Goal: Transaction & Acquisition: Purchase product/service

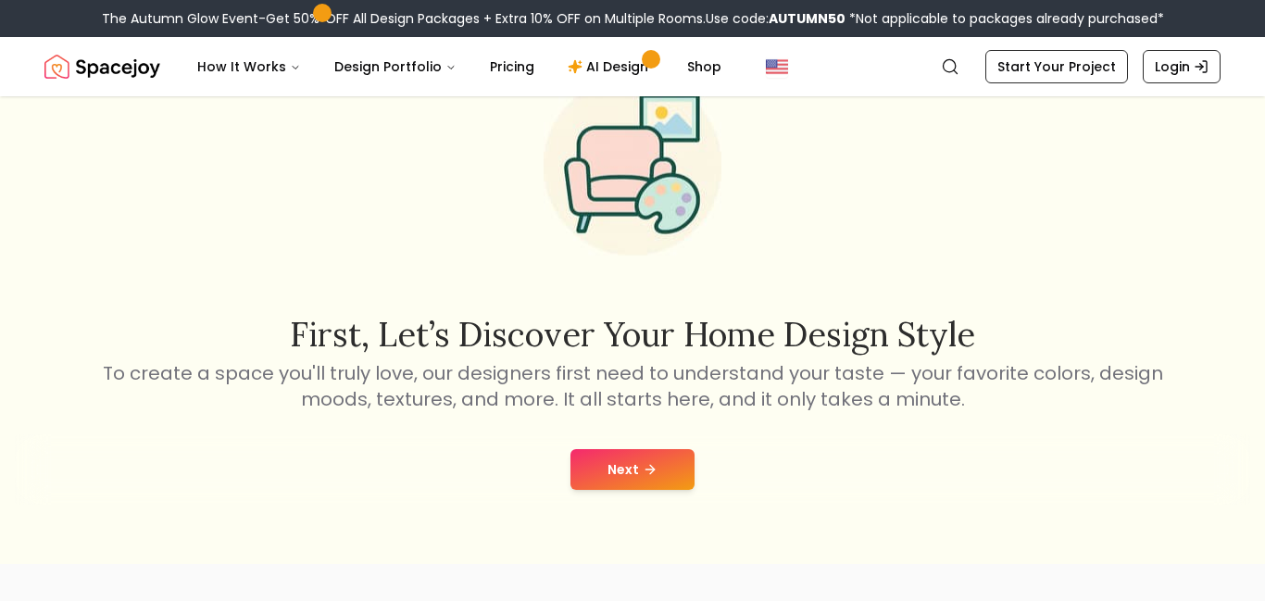
scroll to position [174, 0]
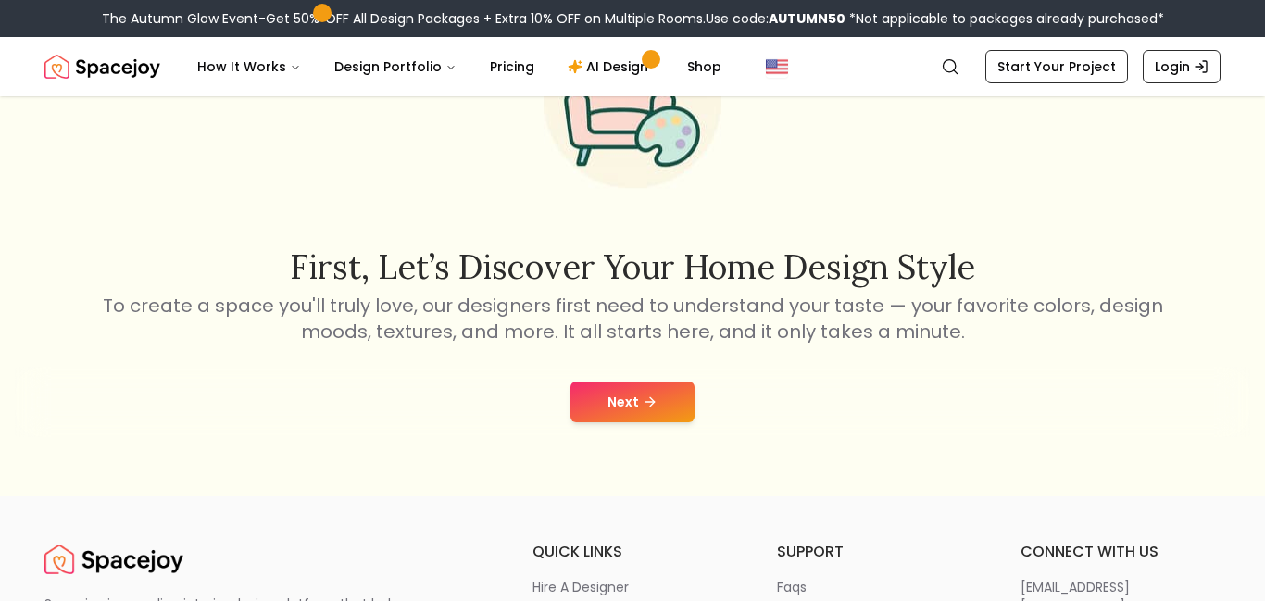
click at [658, 391] on button "Next" at bounding box center [632, 401] width 124 height 41
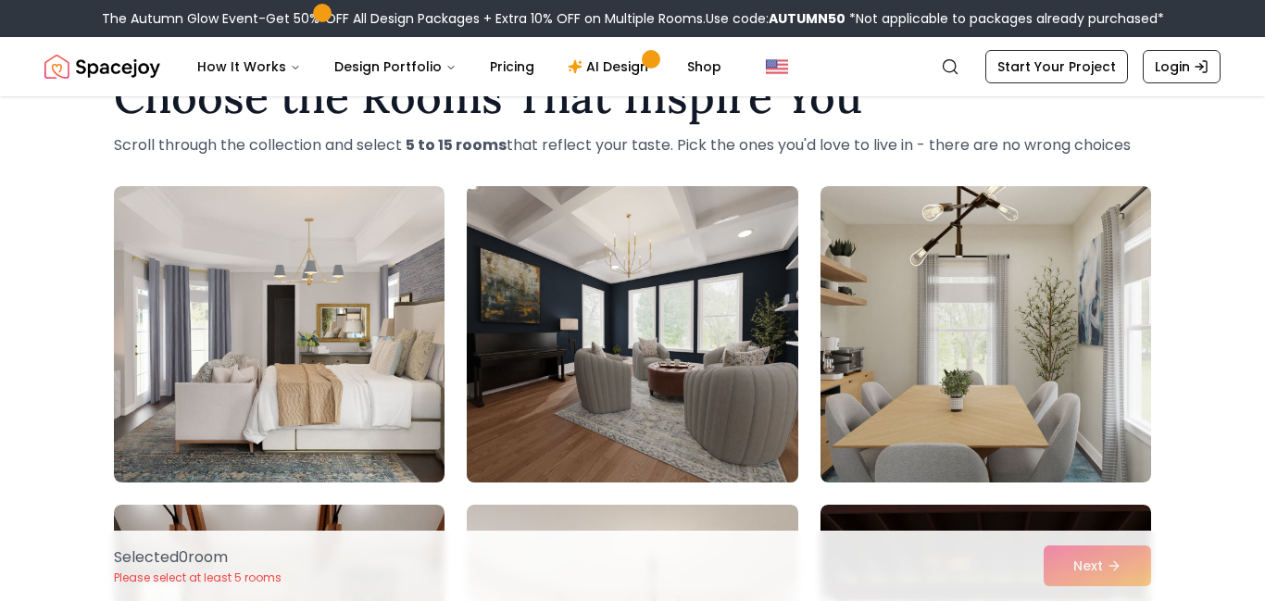
scroll to position [76, 0]
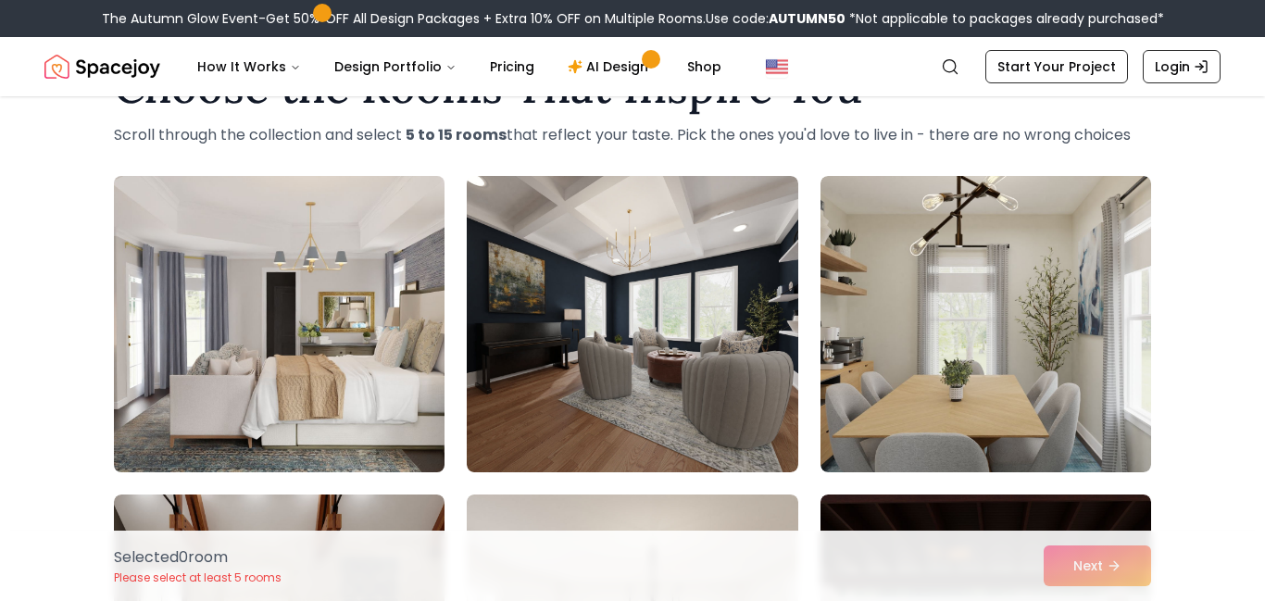
click at [391, 275] on img at bounding box center [279, 323] width 347 height 311
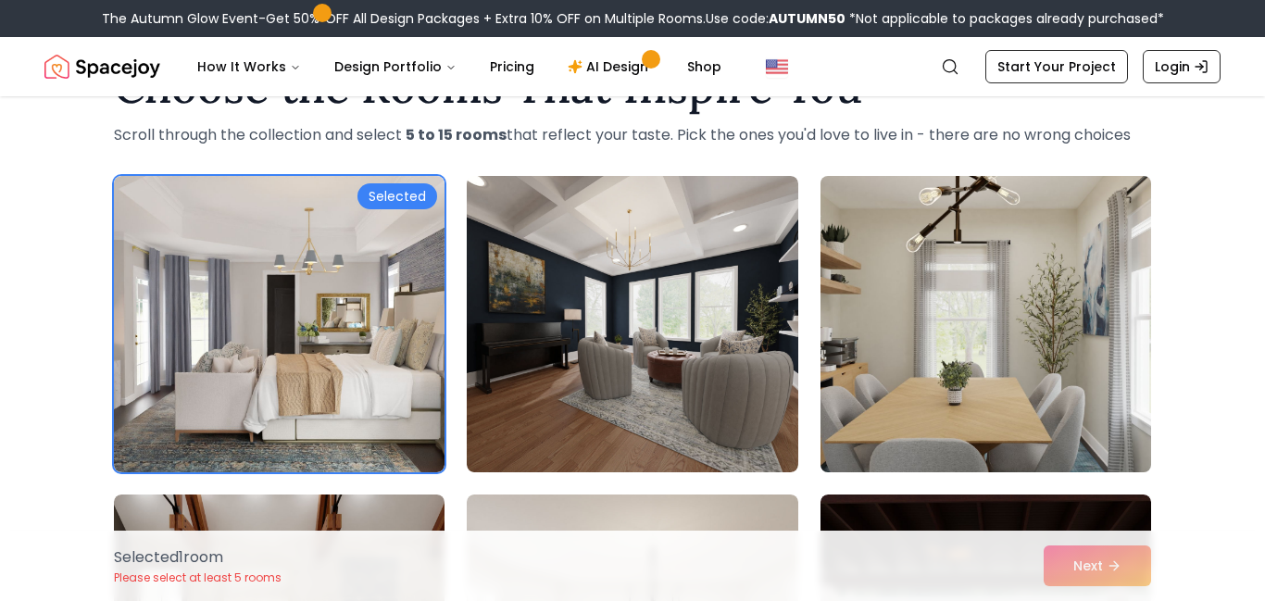
click at [874, 228] on img at bounding box center [985, 323] width 347 height 311
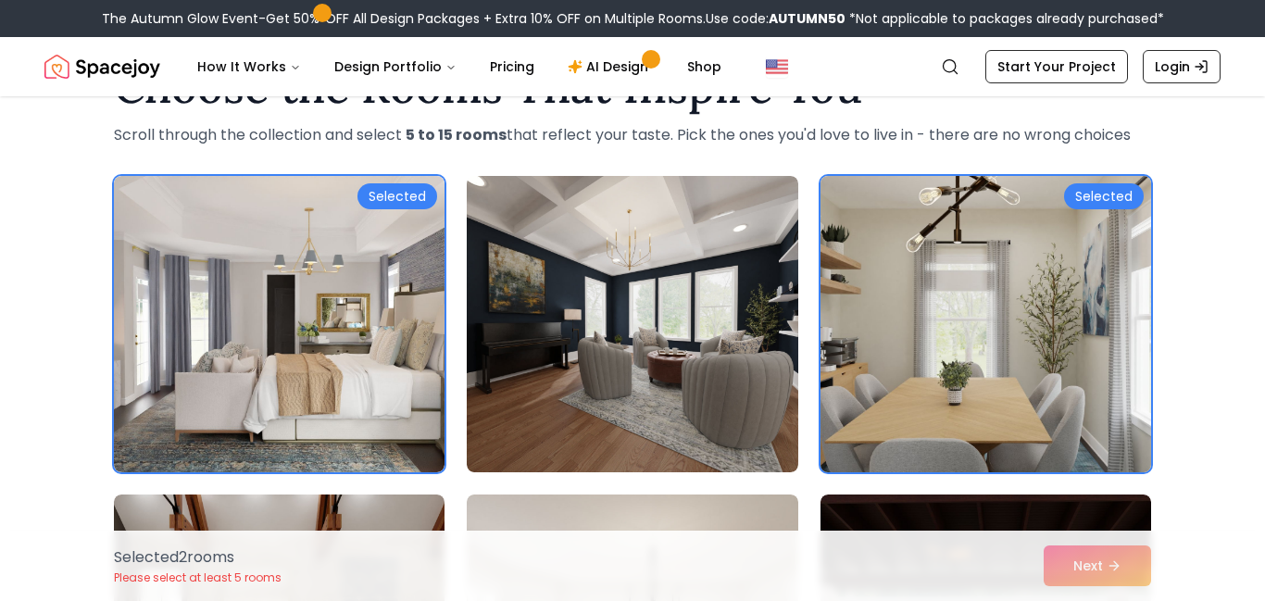
click at [874, 228] on img at bounding box center [985, 323] width 347 height 311
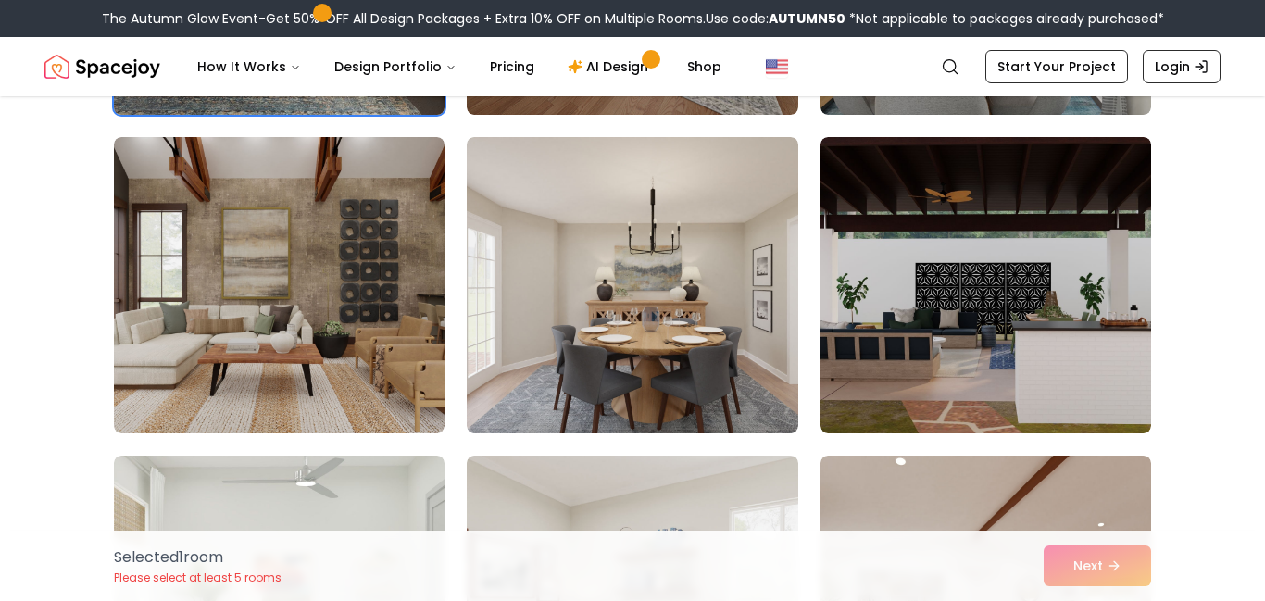
scroll to position [442, 0]
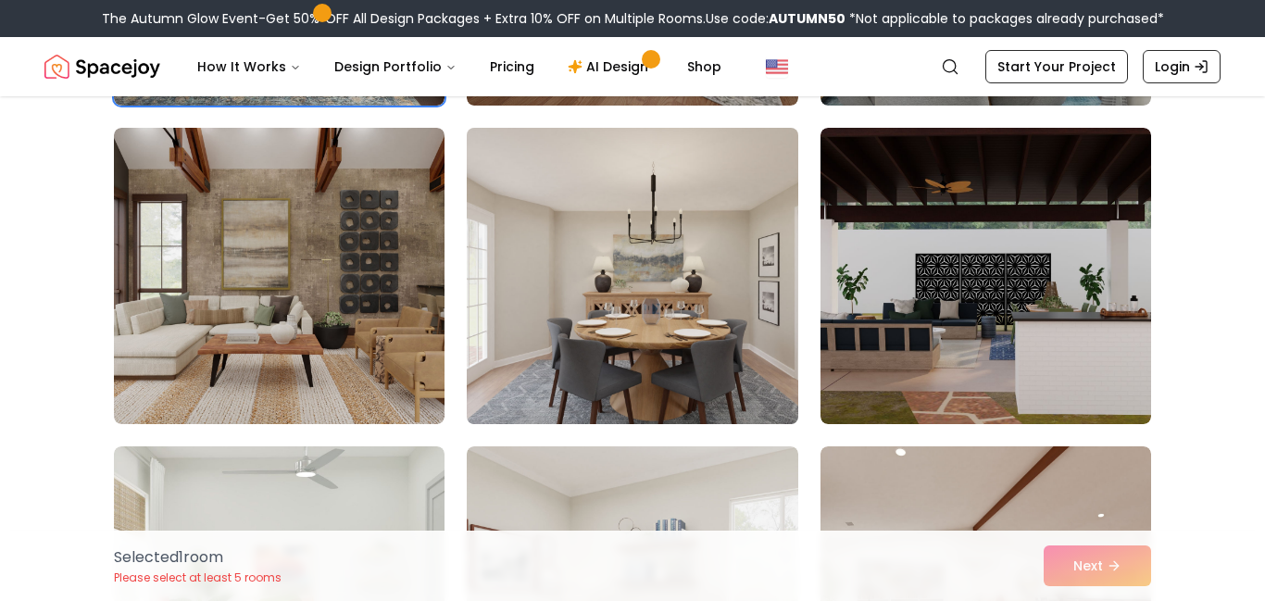
click at [552, 257] on img at bounding box center [631, 275] width 347 height 311
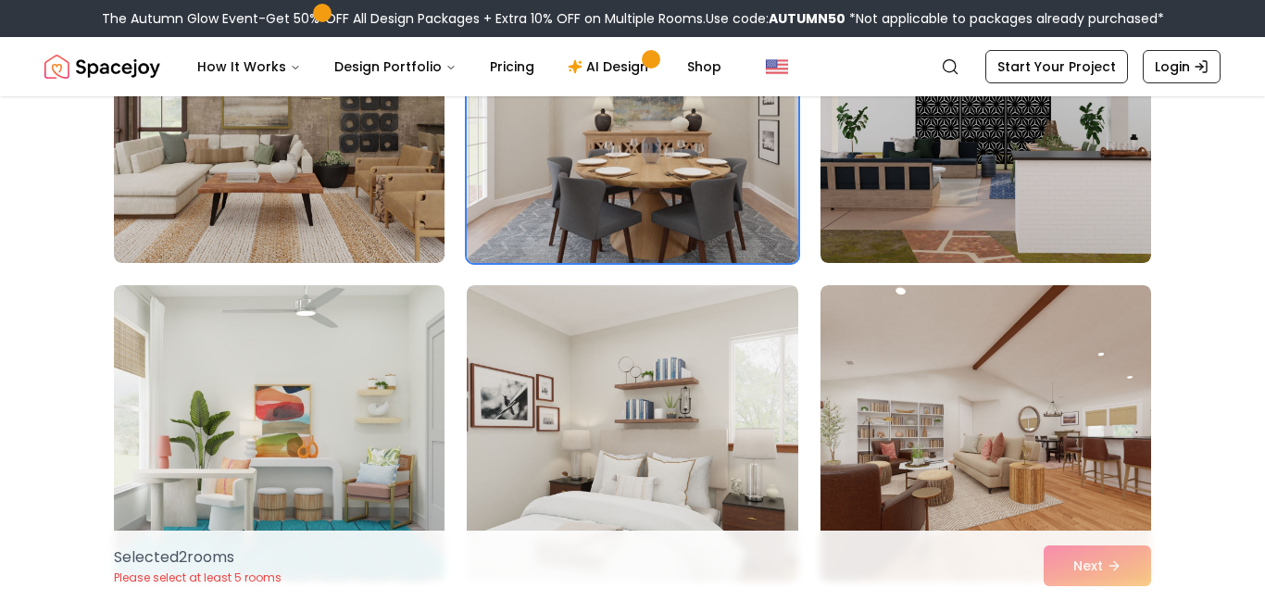
scroll to position [788, 0]
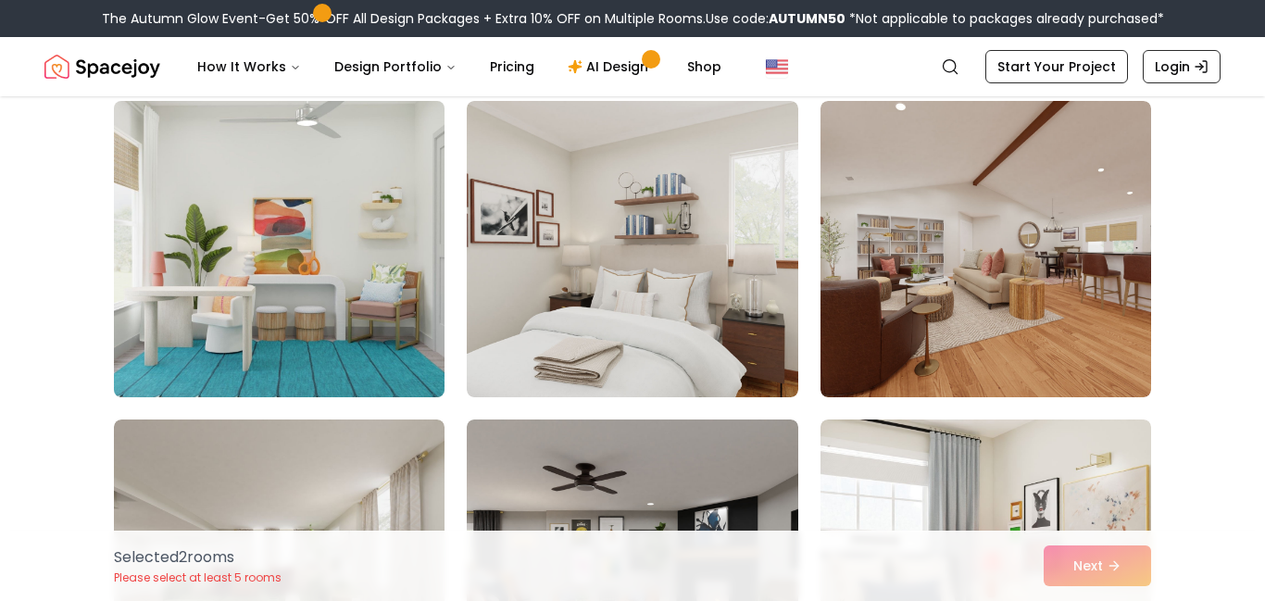
click at [375, 295] on img at bounding box center [279, 248] width 347 height 311
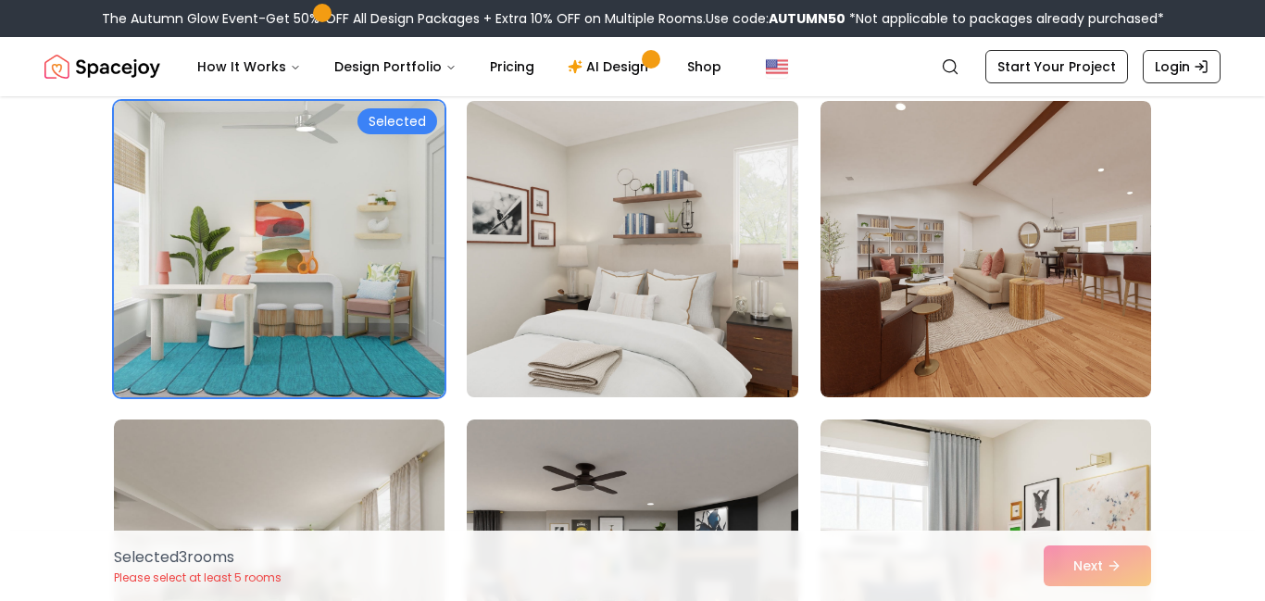
click at [604, 327] on img at bounding box center [631, 248] width 347 height 311
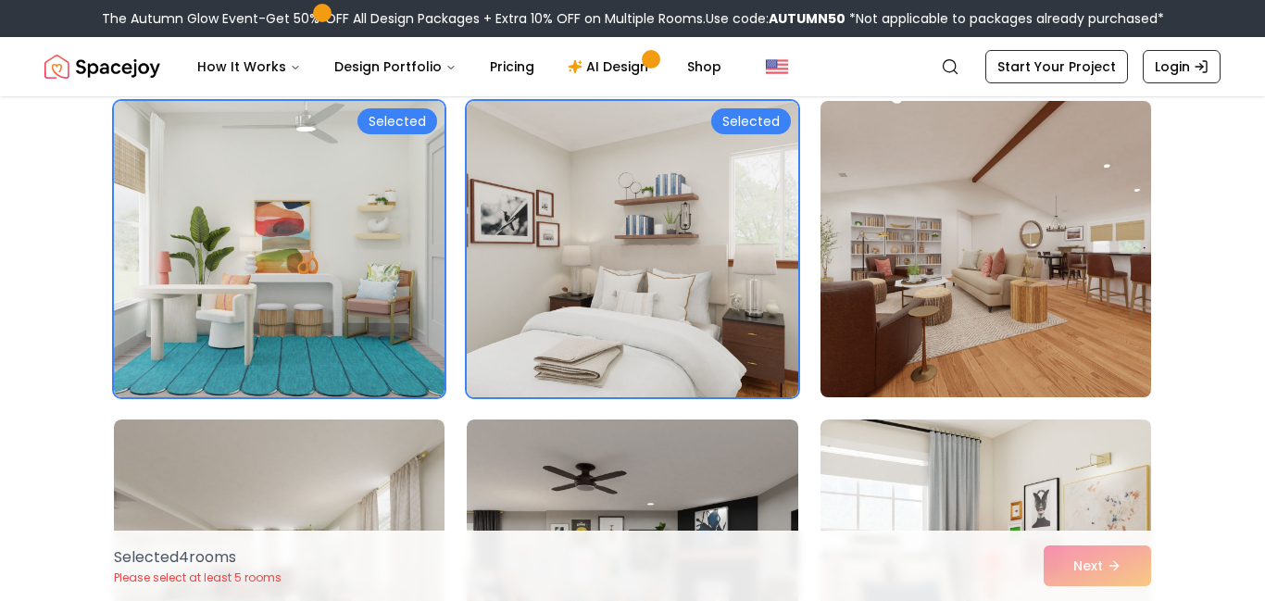
click at [857, 284] on img at bounding box center [985, 248] width 347 height 311
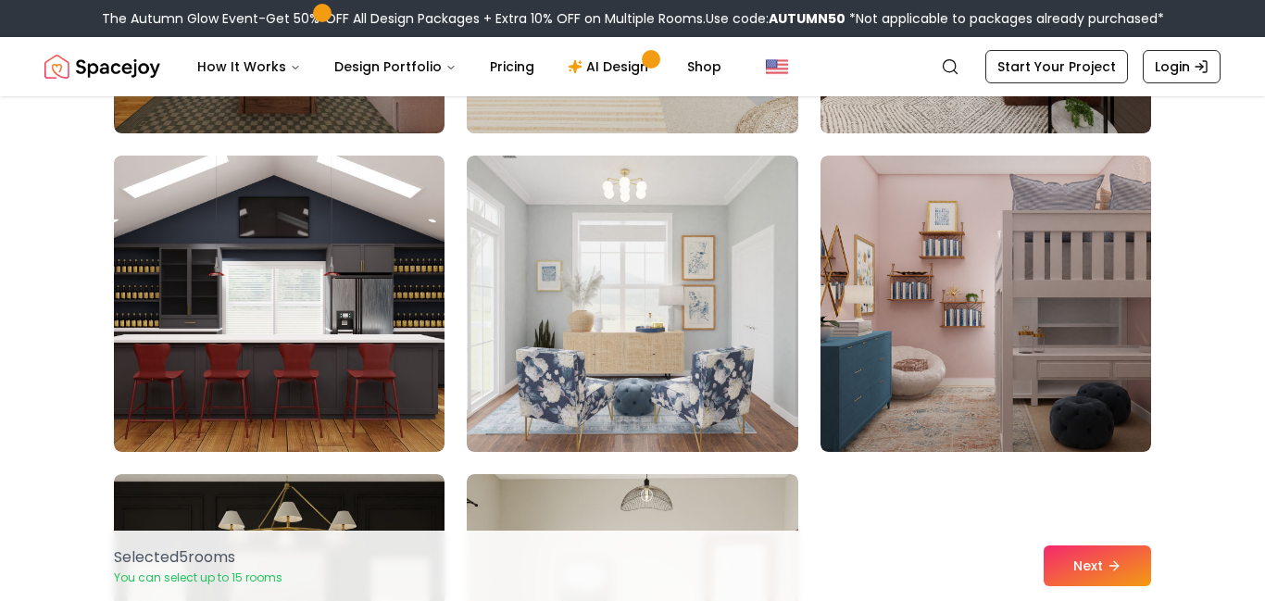
scroll to position [1690, 0]
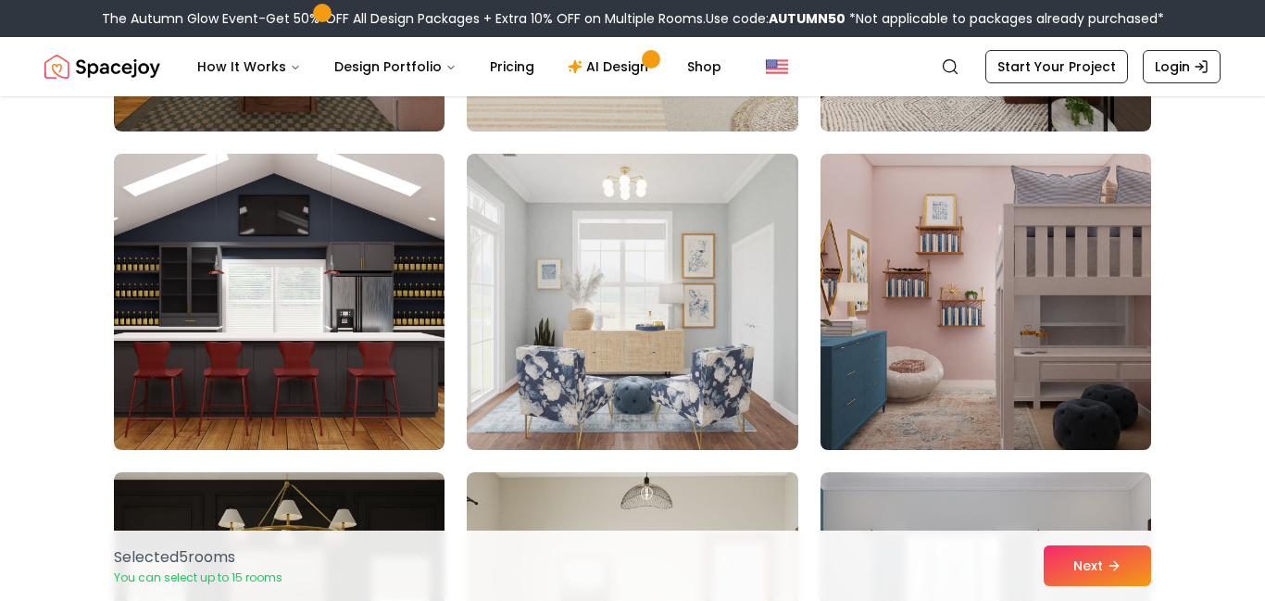
click at [866, 328] on img at bounding box center [985, 301] width 347 height 311
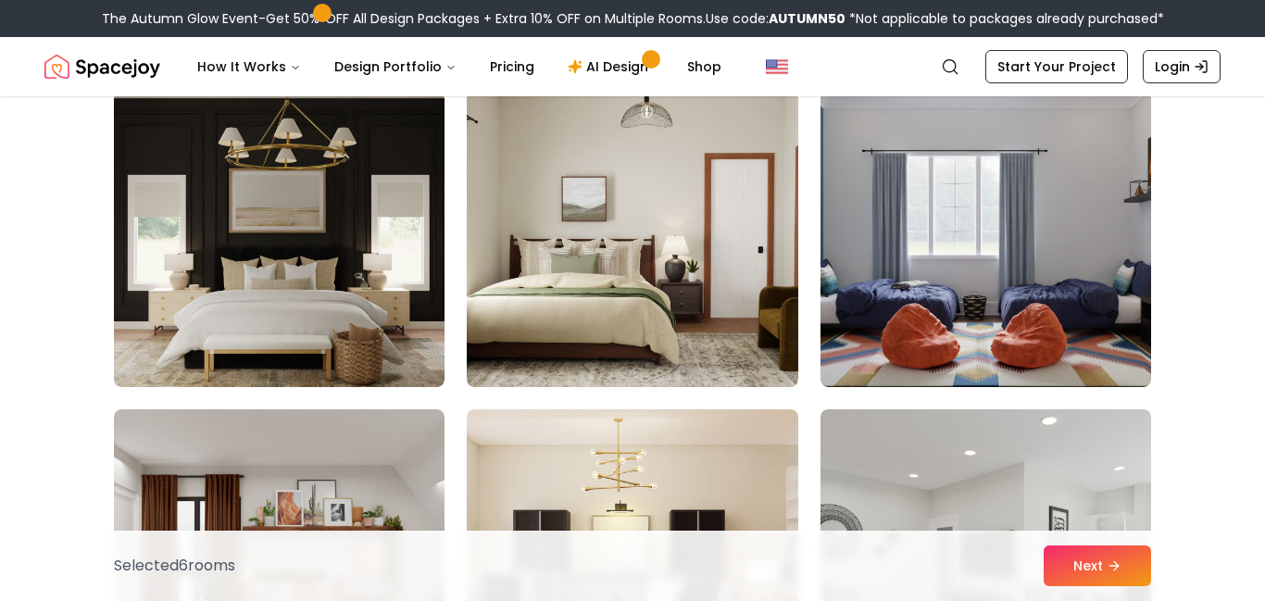
scroll to position [2074, 0]
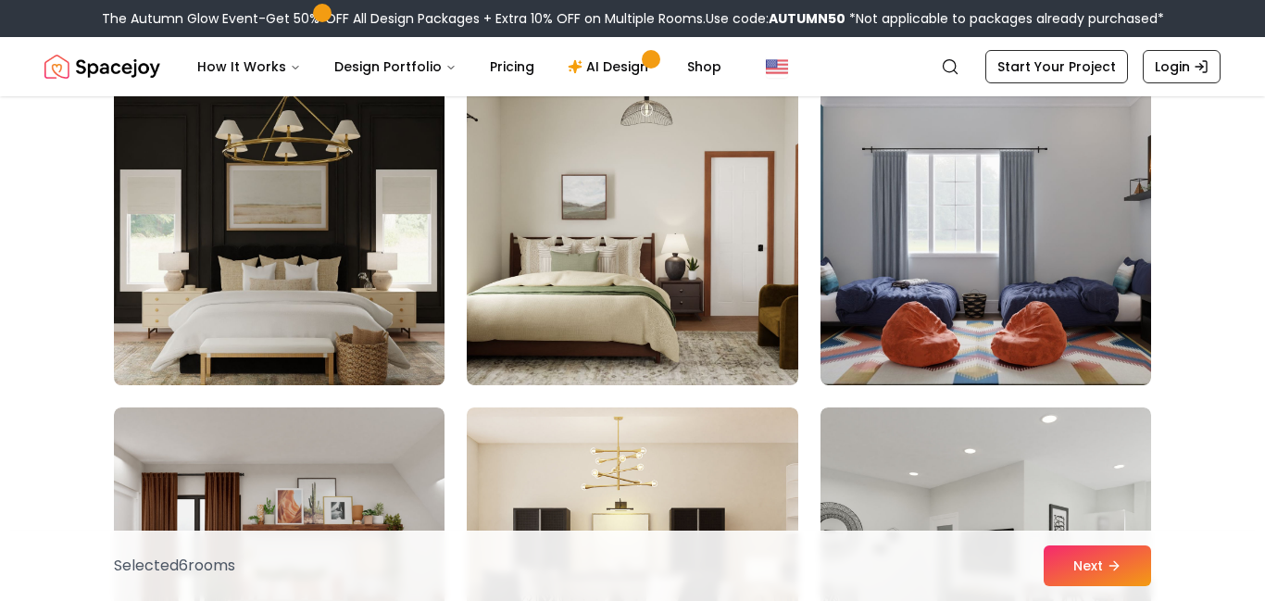
click at [380, 261] on img at bounding box center [279, 236] width 347 height 311
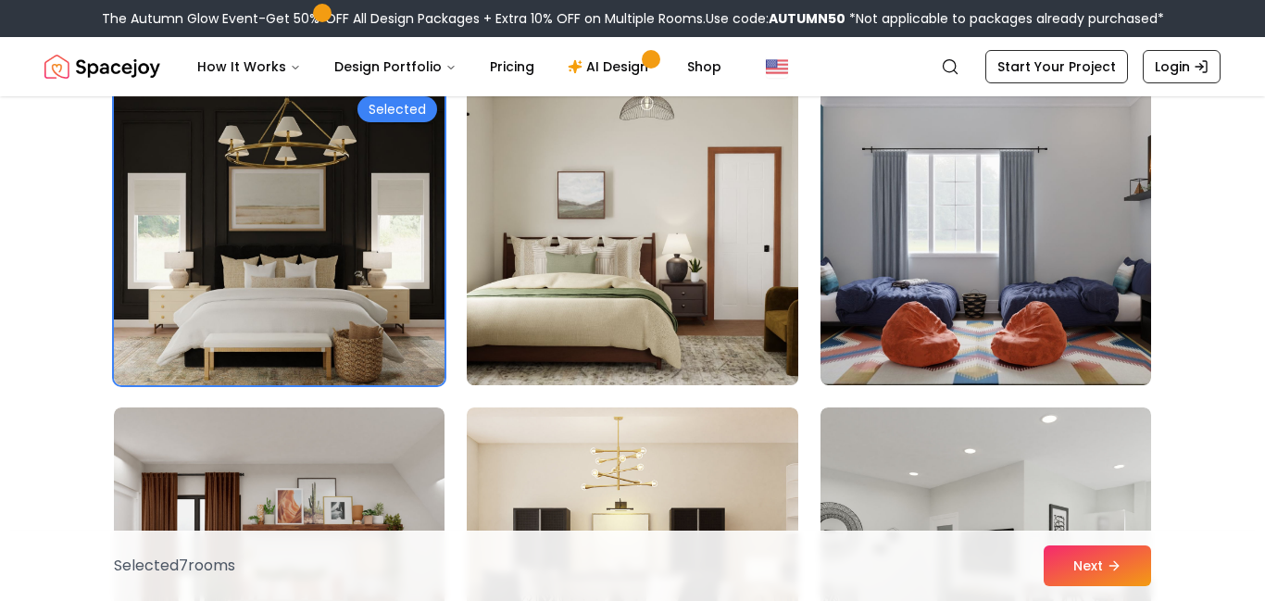
click at [620, 313] on img at bounding box center [631, 236] width 347 height 311
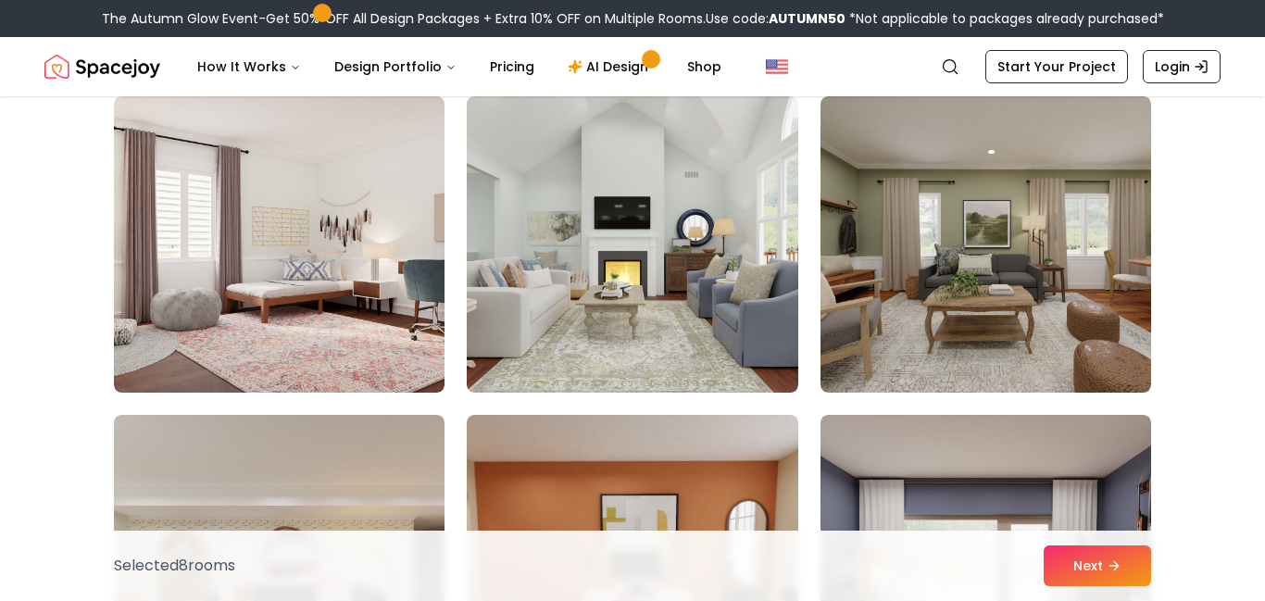
scroll to position [2704, 0]
click at [691, 241] on img at bounding box center [632, 243] width 330 height 296
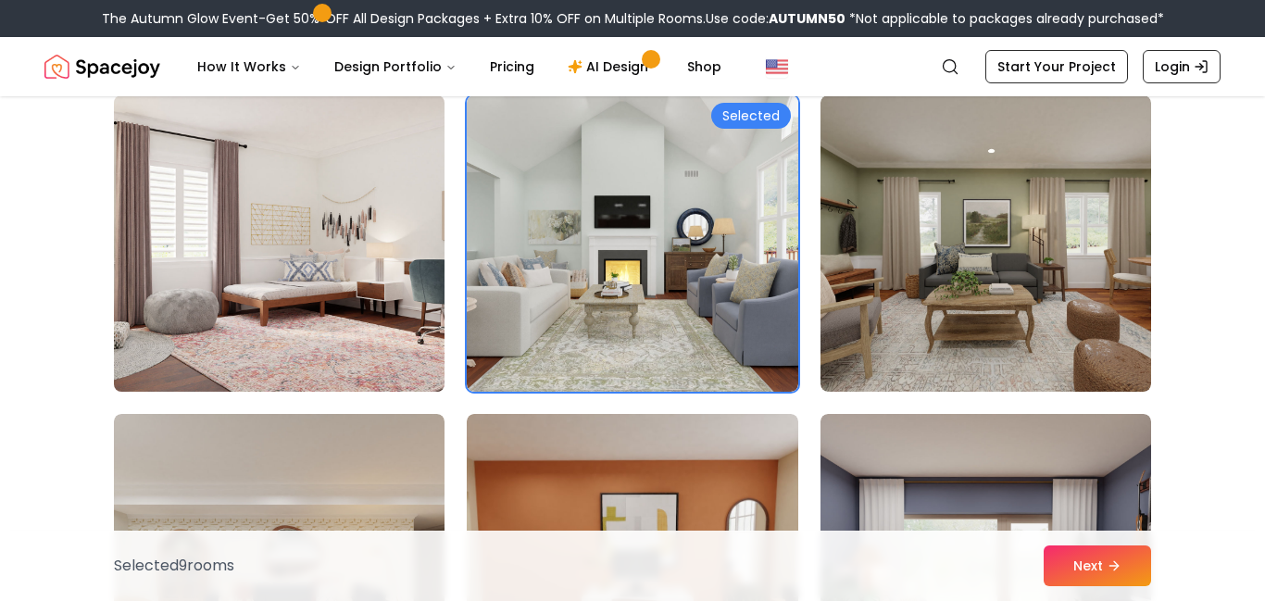
click at [385, 199] on img at bounding box center [279, 243] width 347 height 311
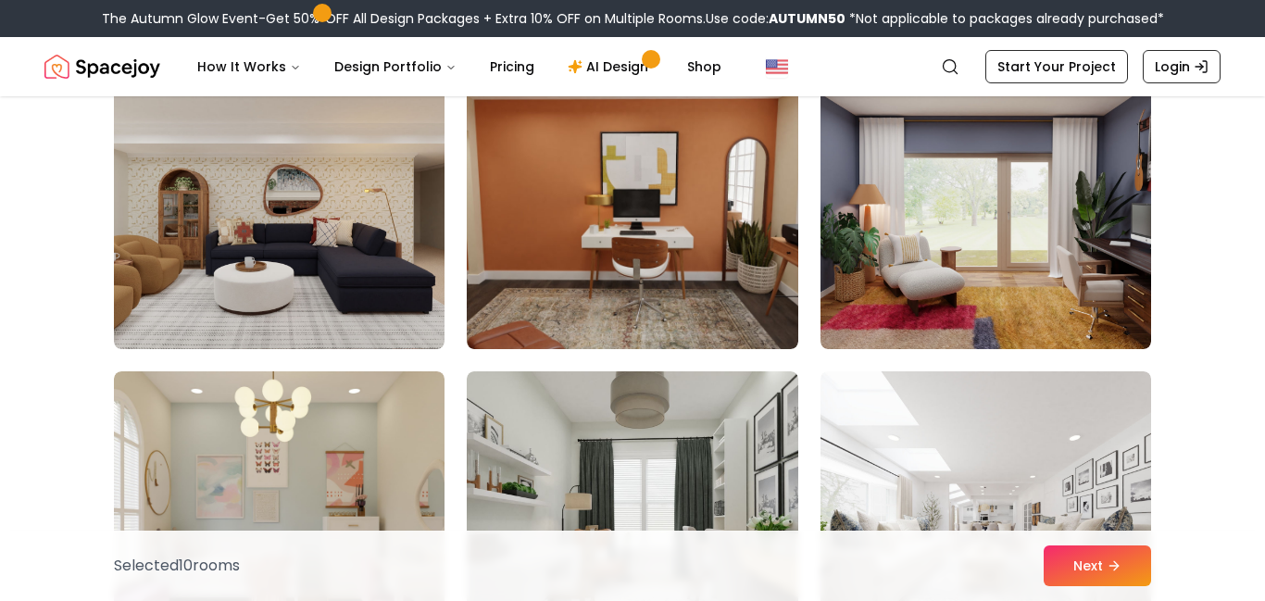
scroll to position [3357, 0]
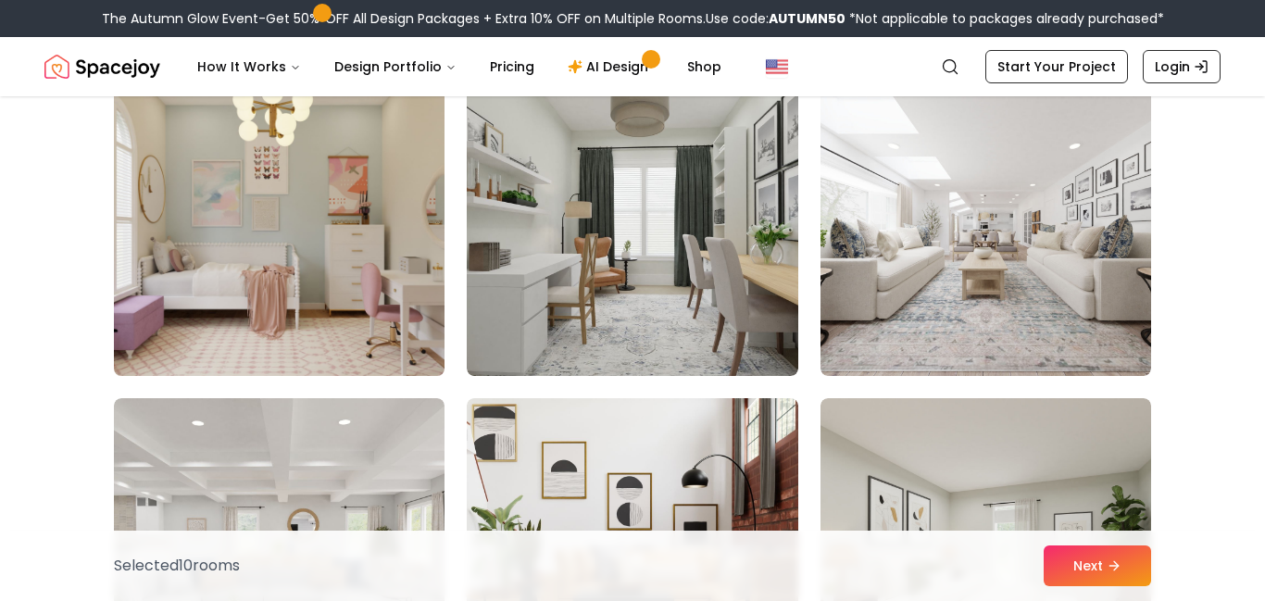
click at [369, 197] on img at bounding box center [279, 227] width 347 height 311
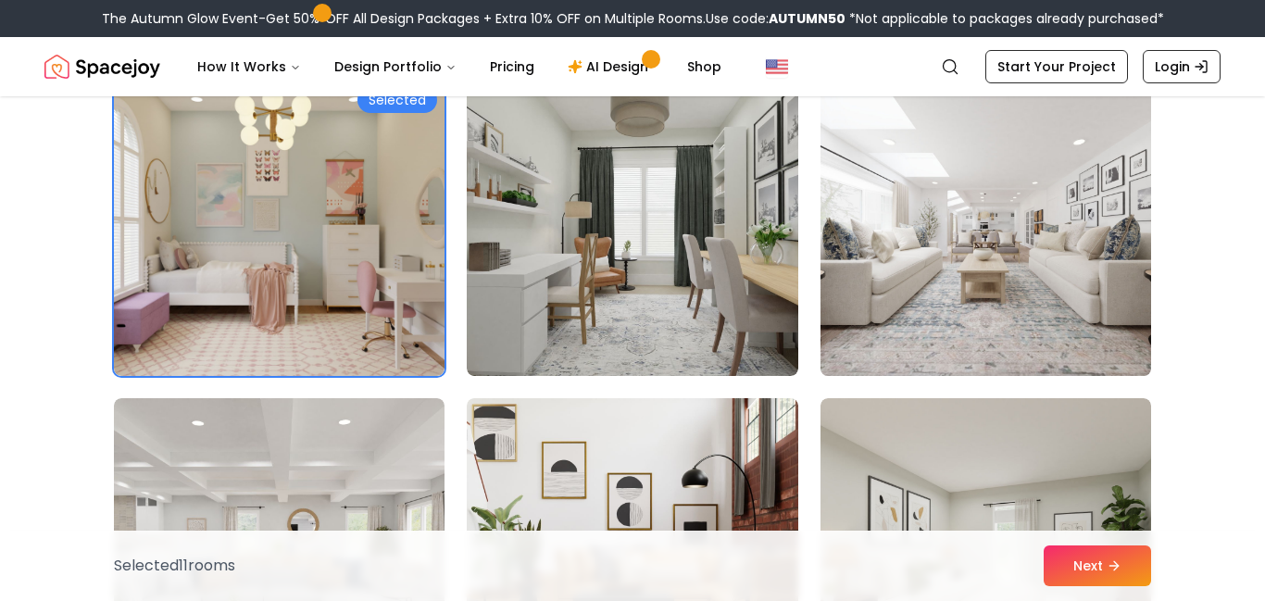
click at [861, 272] on img at bounding box center [985, 227] width 347 height 311
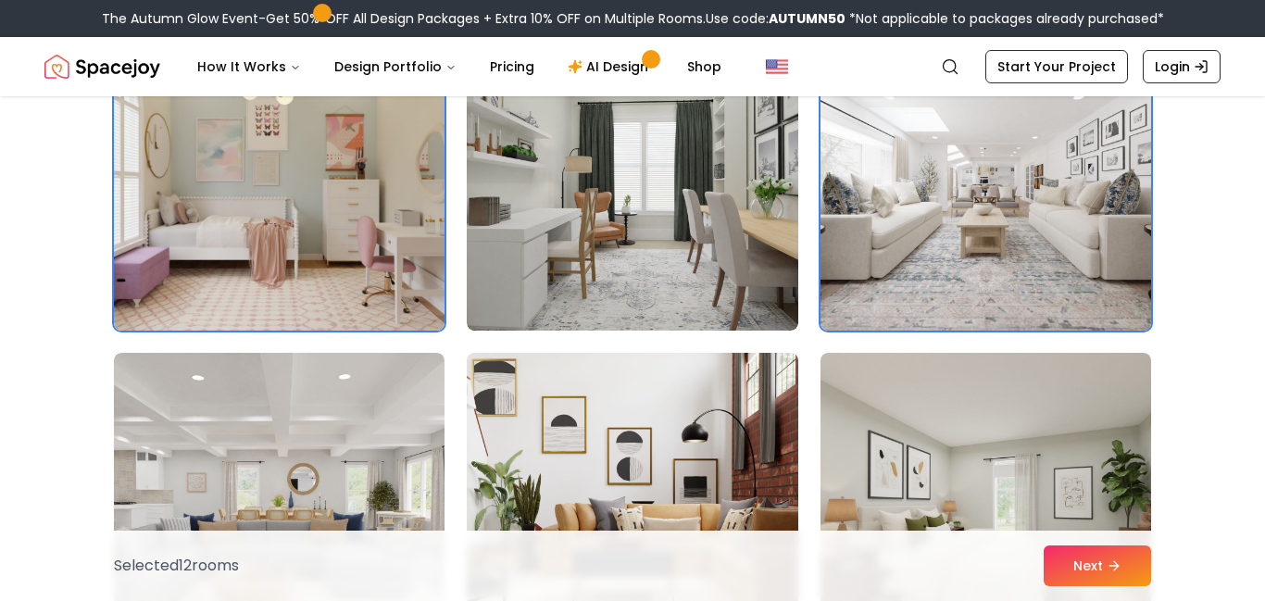
scroll to position [3409, 0]
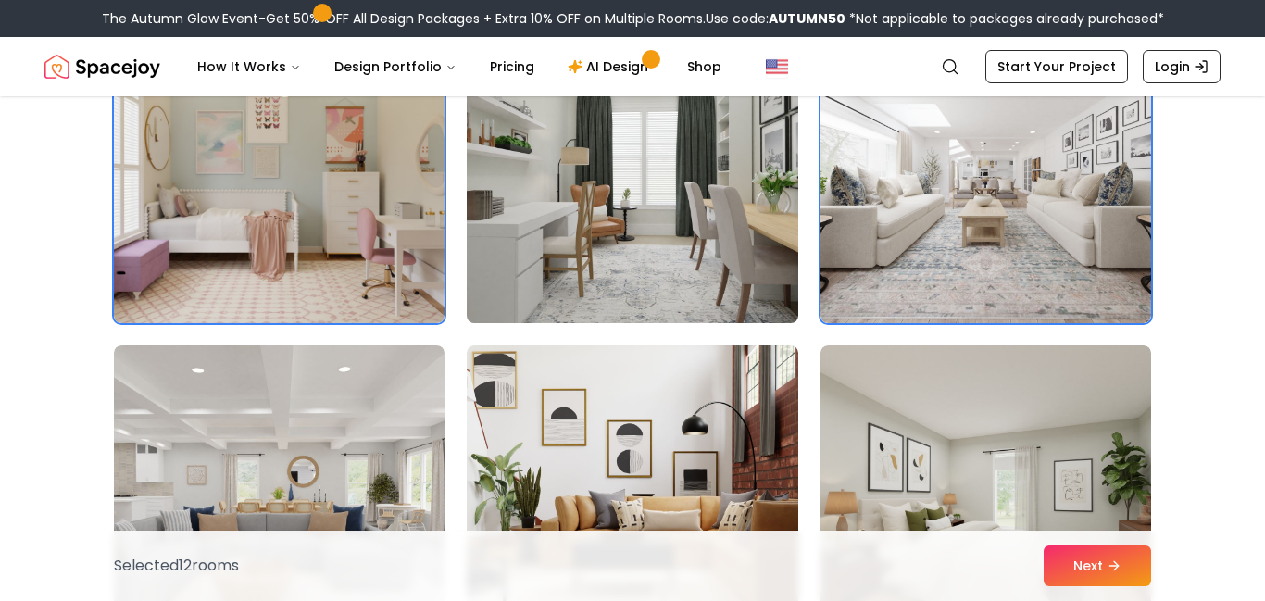
click at [659, 213] on img at bounding box center [631, 174] width 347 height 311
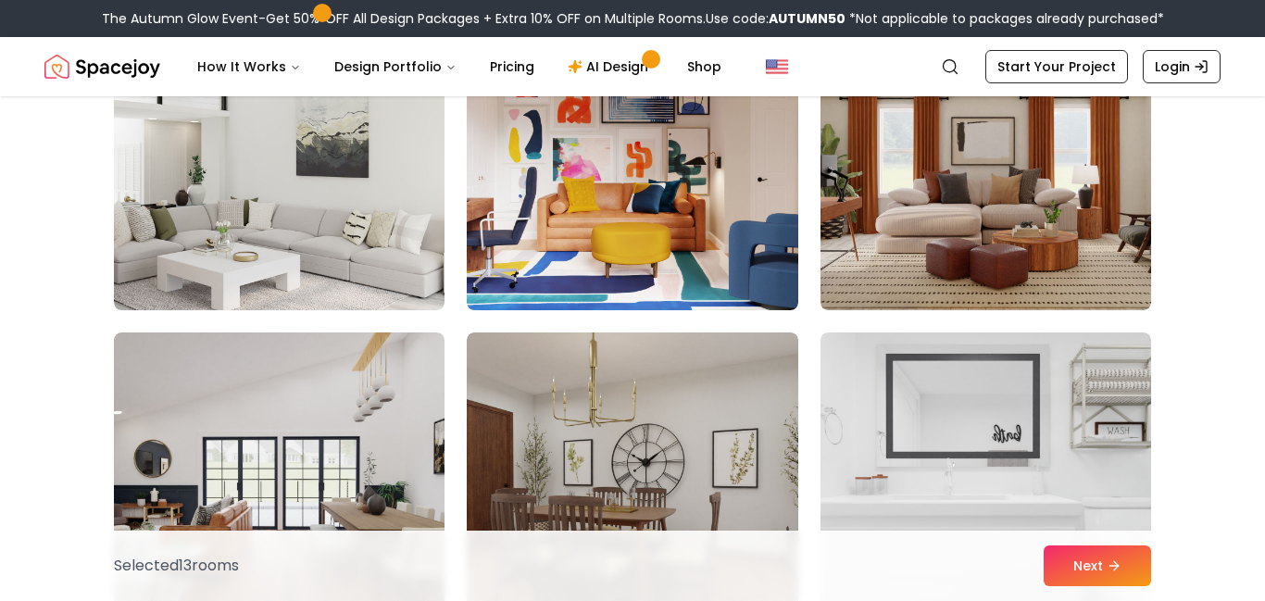
scroll to position [4070, 0]
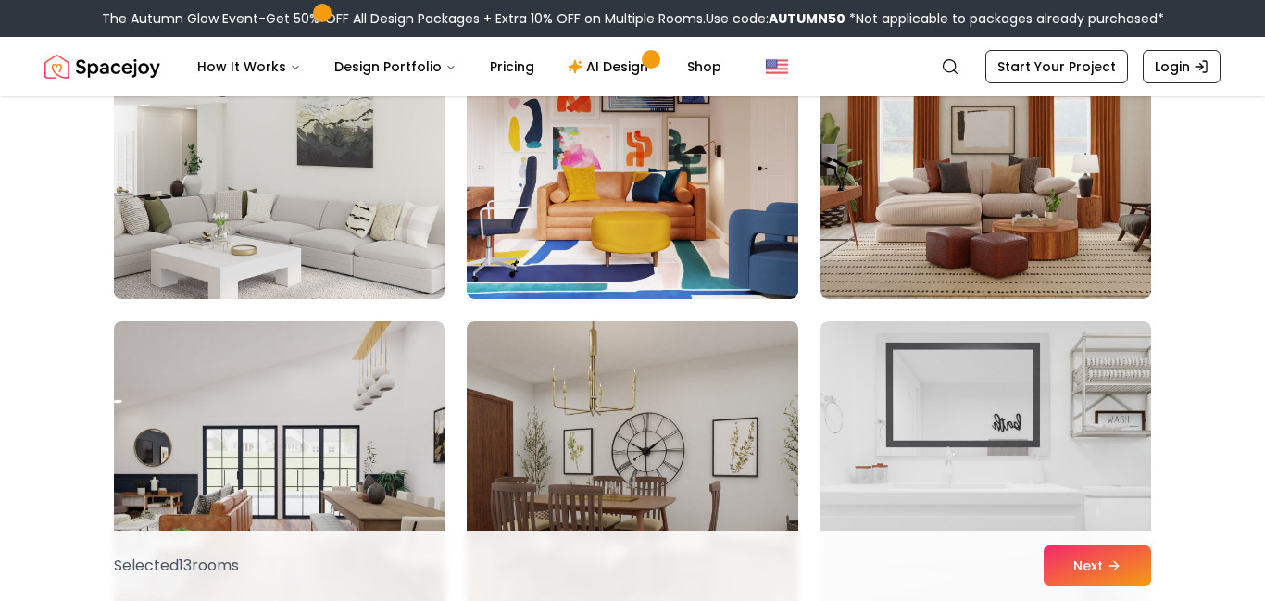
click at [350, 215] on img at bounding box center [279, 150] width 347 height 311
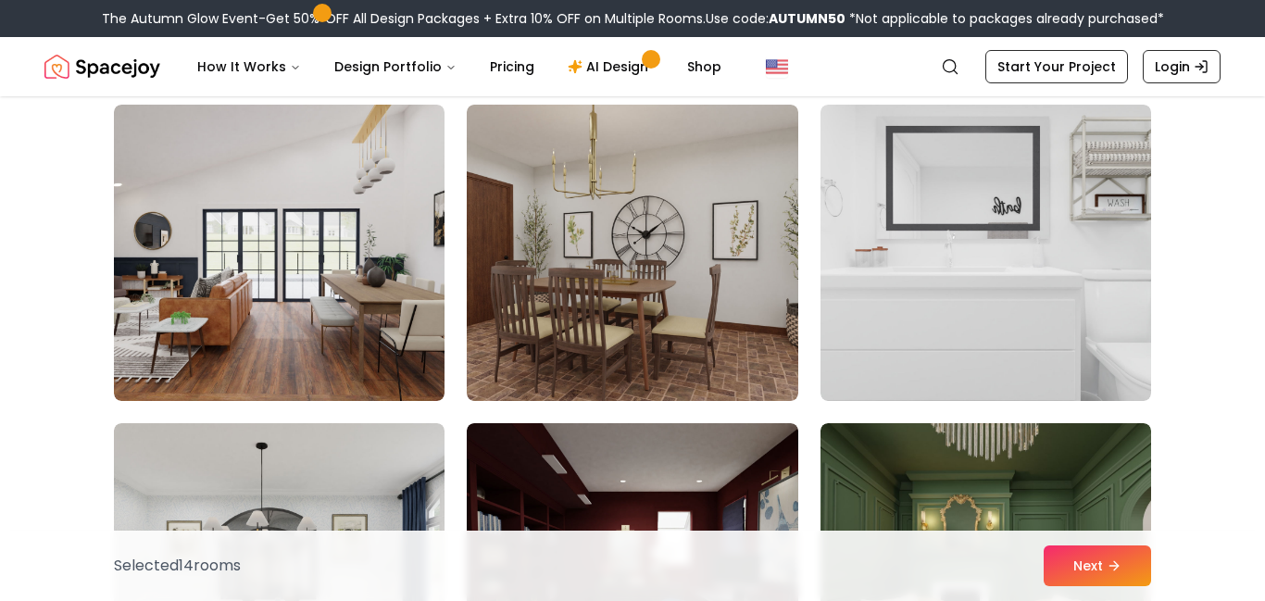
scroll to position [4313, 0]
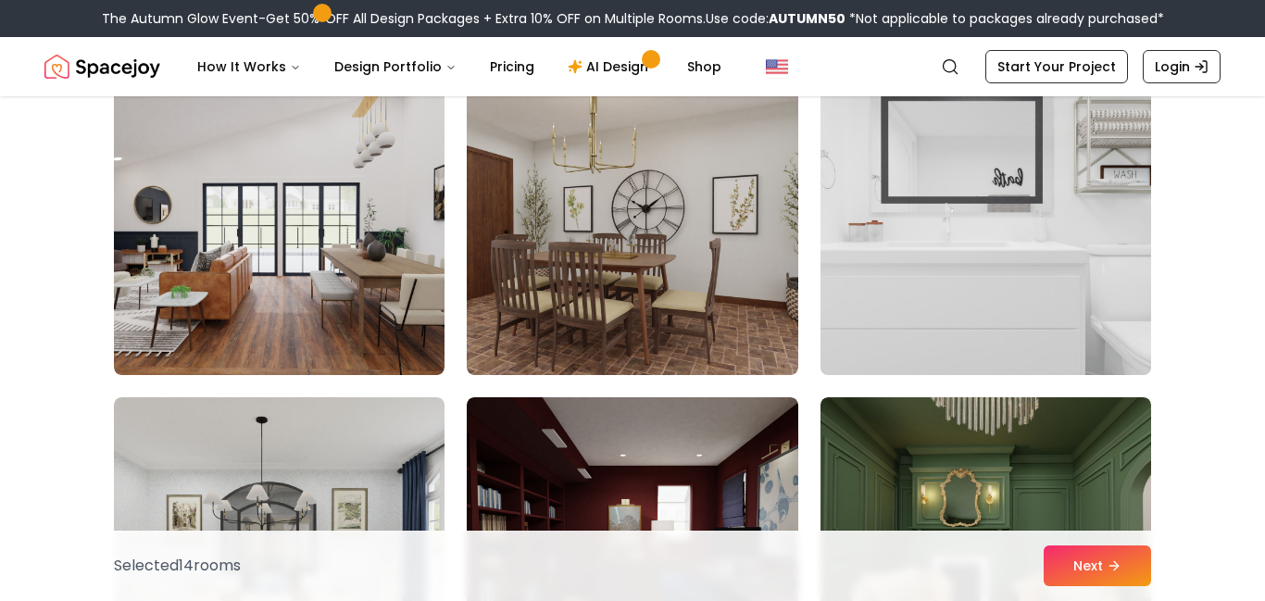
click at [977, 312] on img at bounding box center [985, 226] width 347 height 311
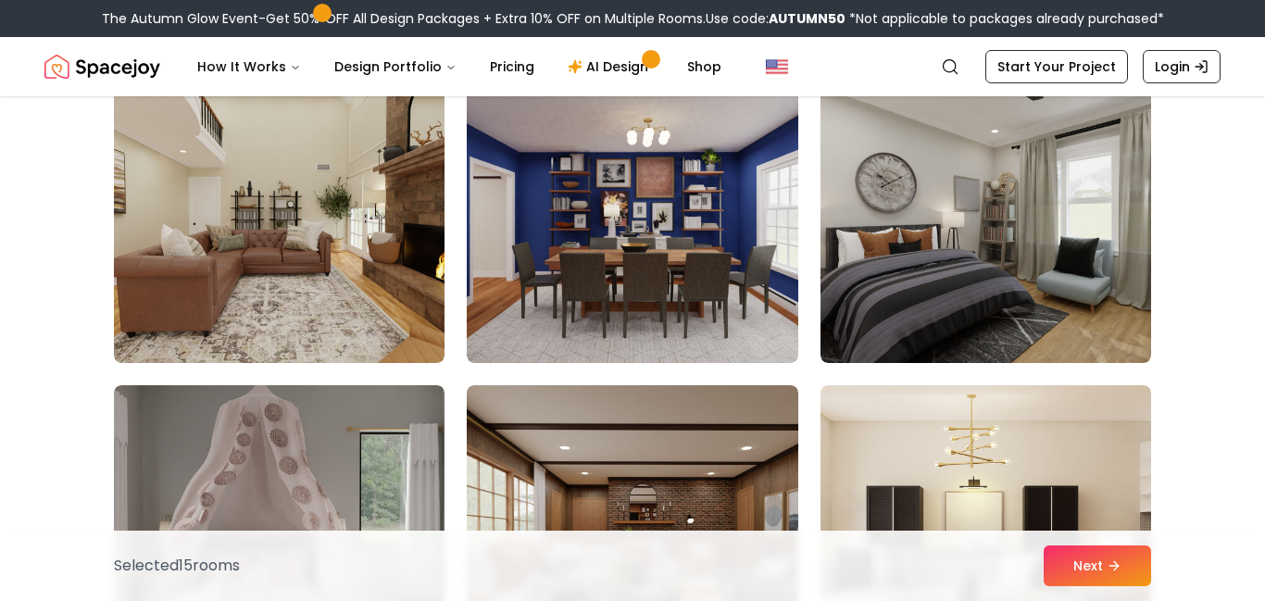
scroll to position [4964, 0]
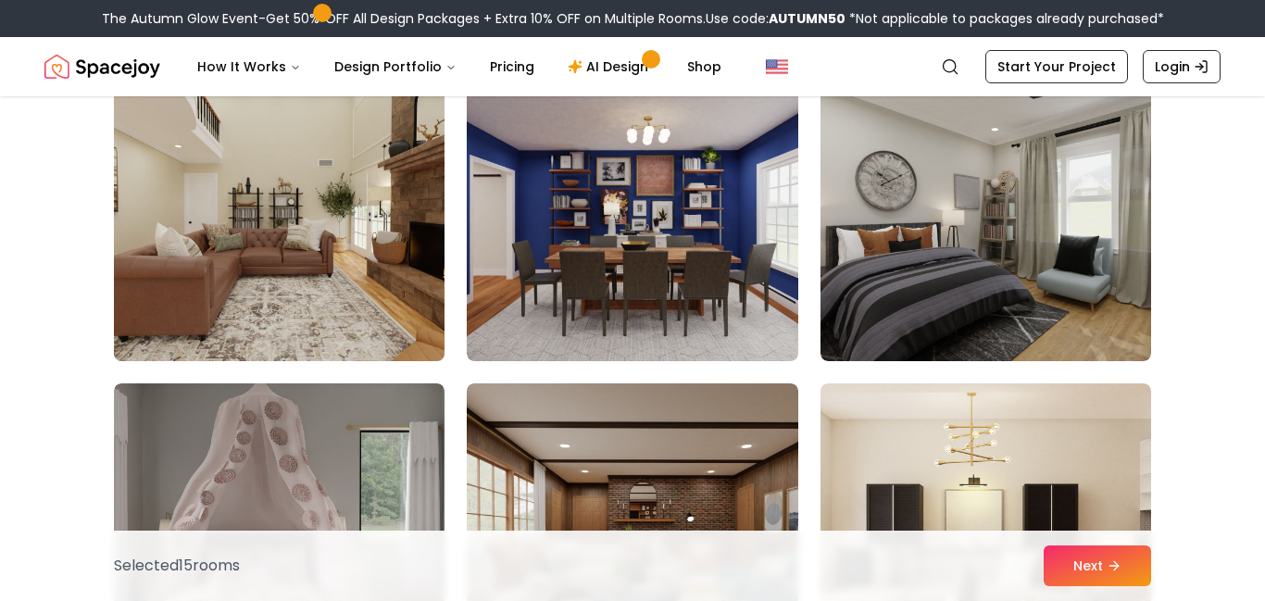
click at [400, 256] on img at bounding box center [279, 212] width 347 height 311
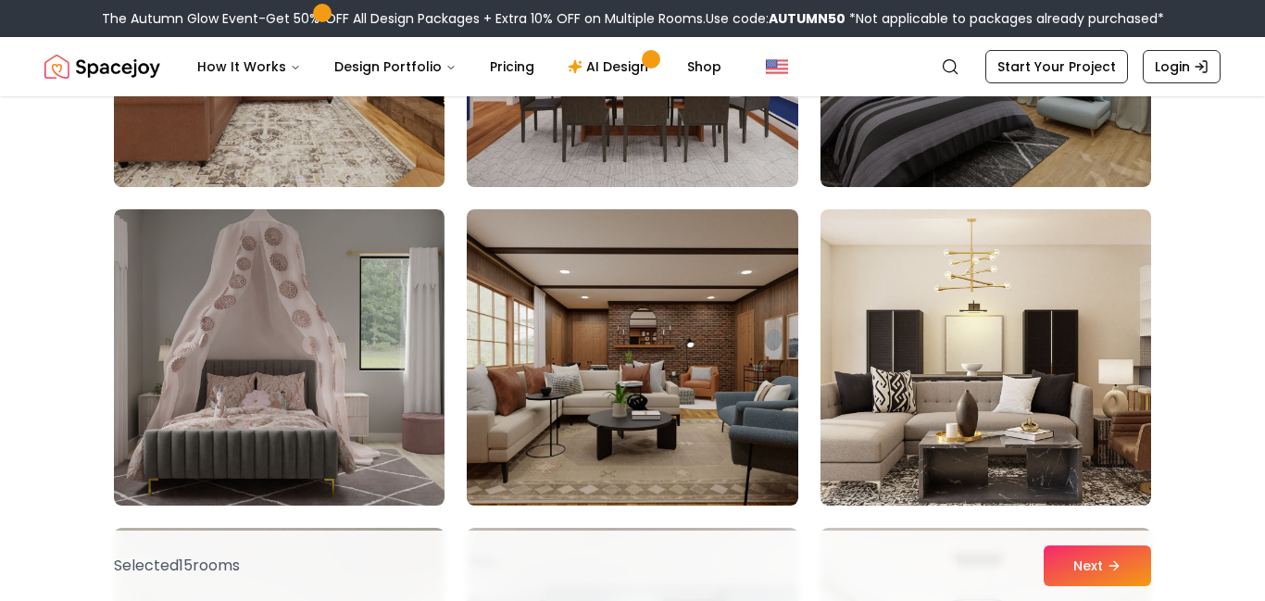
scroll to position [5139, 0]
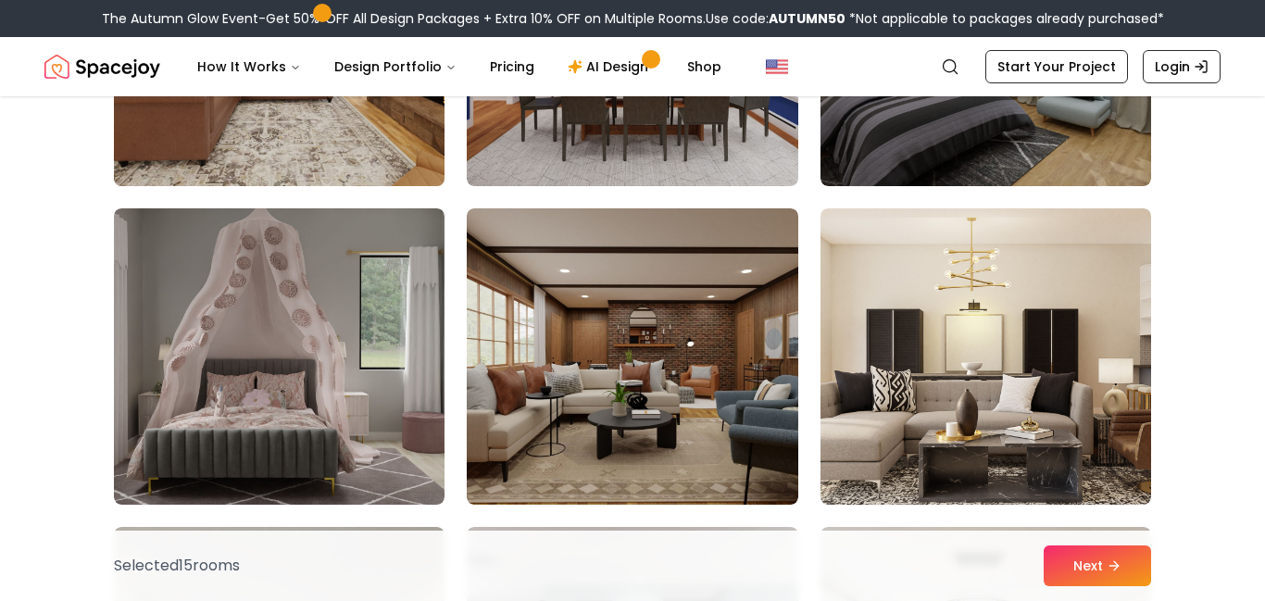
click at [400, 256] on img at bounding box center [279, 356] width 330 height 296
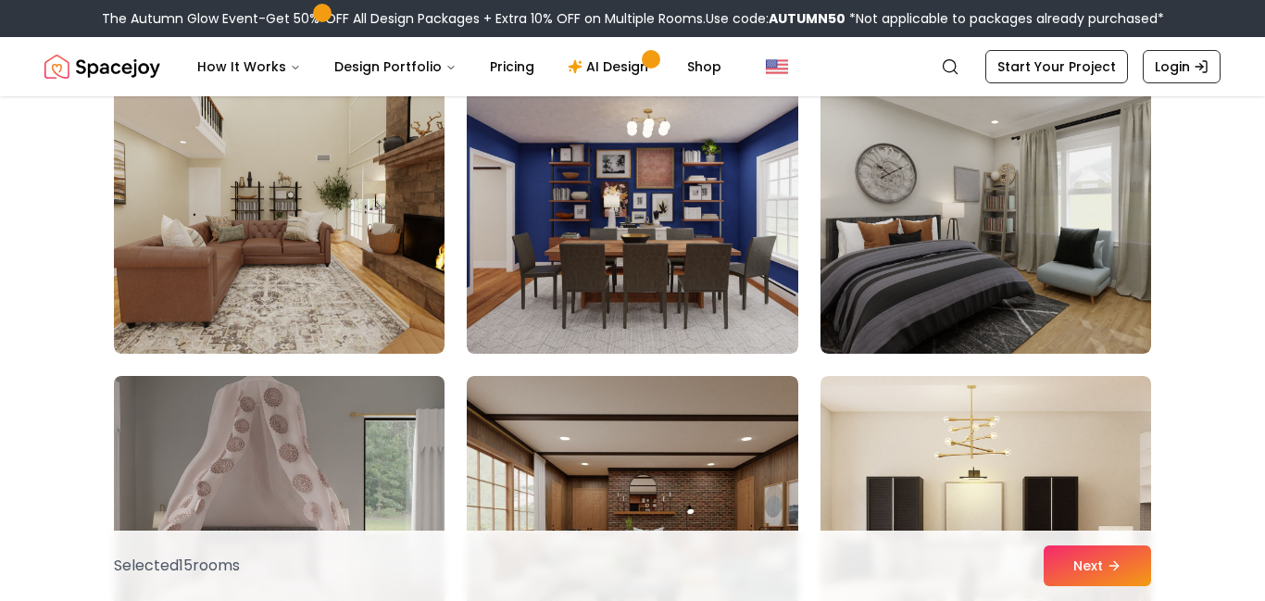
scroll to position [4966, 0]
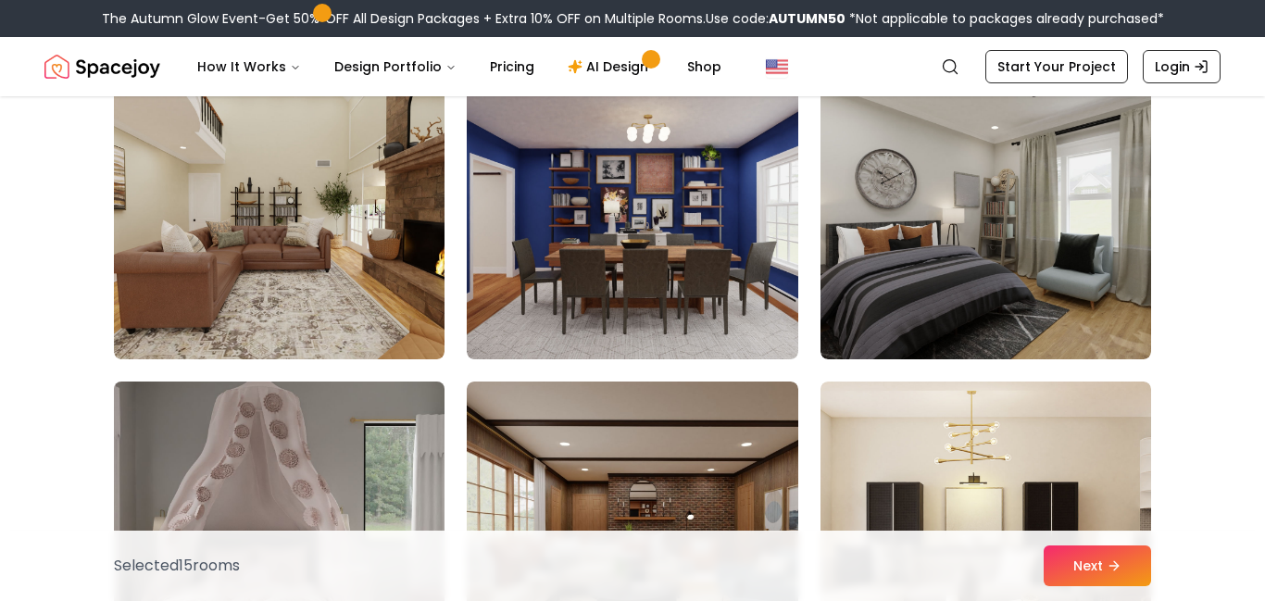
click at [397, 213] on img at bounding box center [279, 211] width 330 height 296
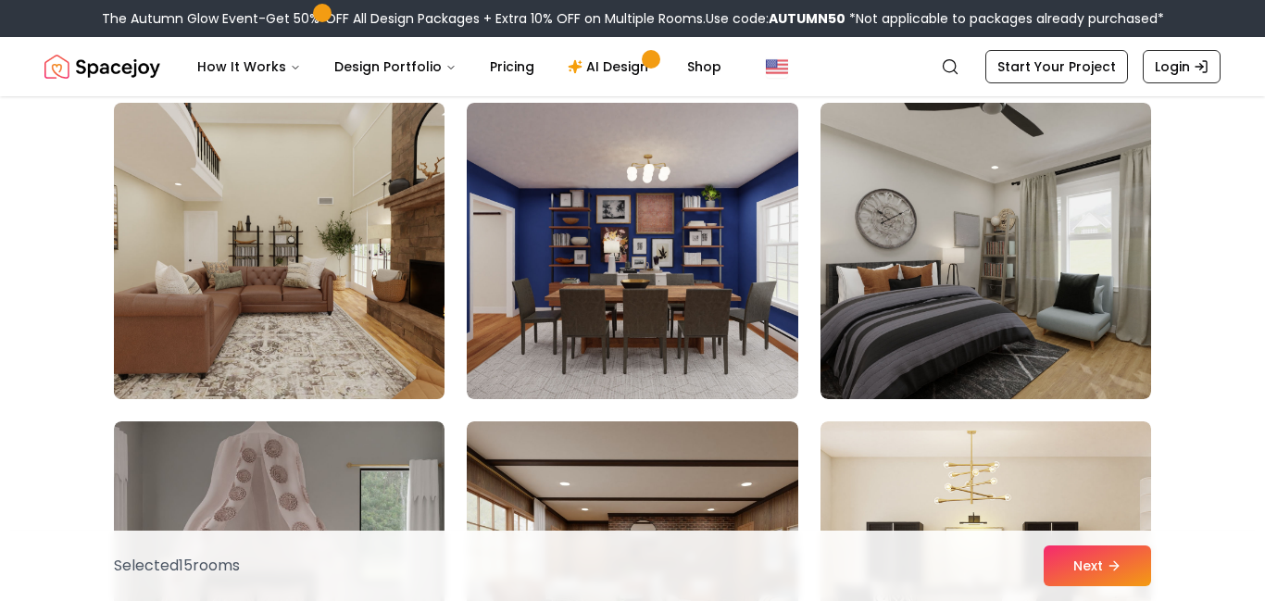
scroll to position [4941, 0]
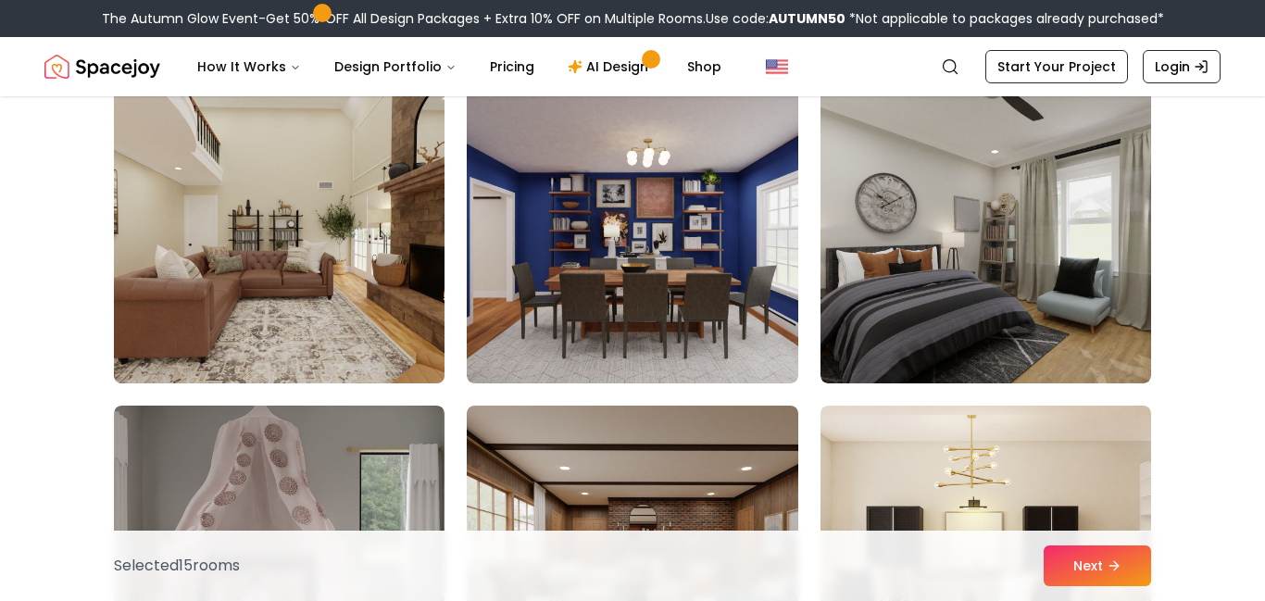
click at [355, 291] on img at bounding box center [279, 235] width 347 height 311
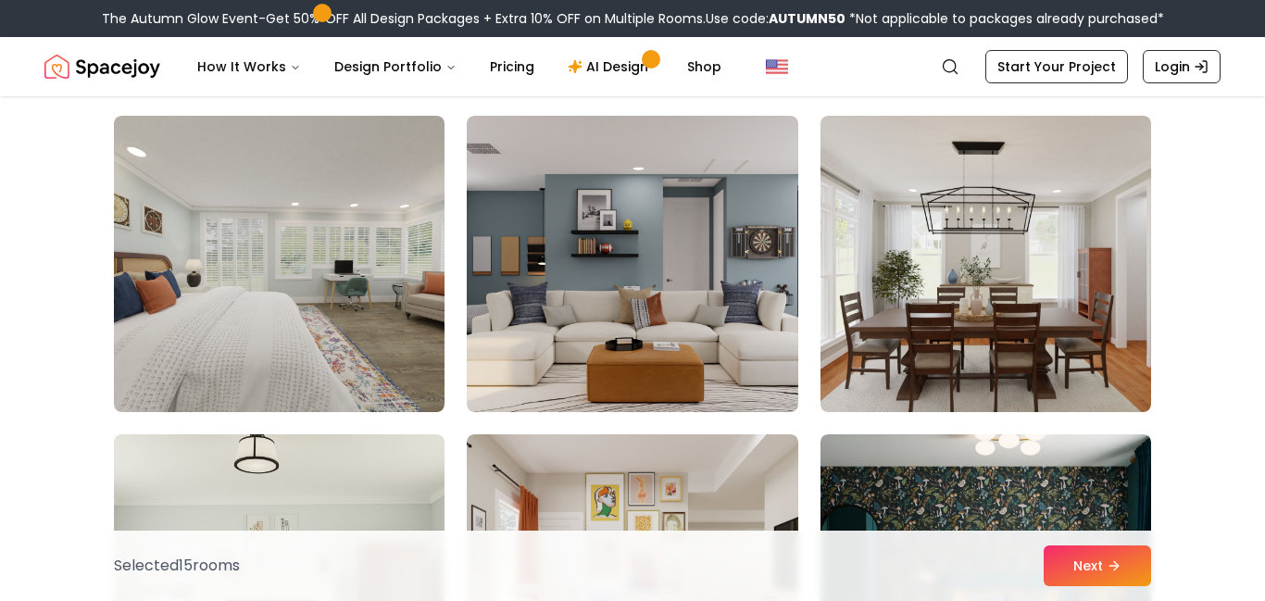
scroll to position [6129, 0]
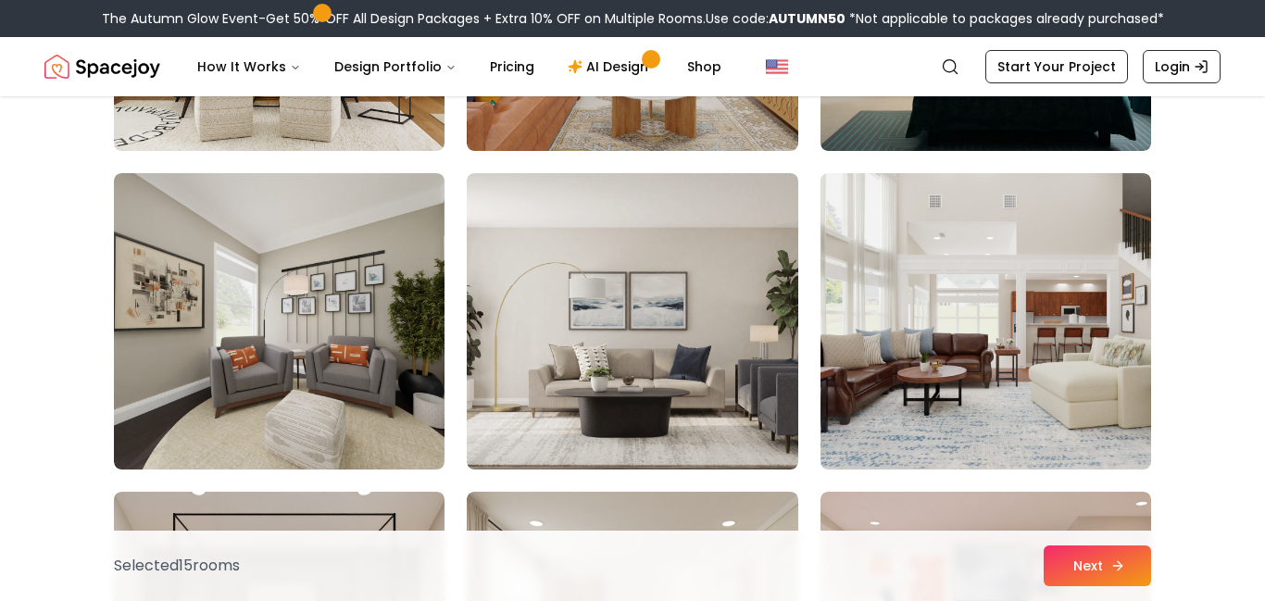
click at [1066, 563] on button "Next" at bounding box center [1096, 565] width 107 height 41
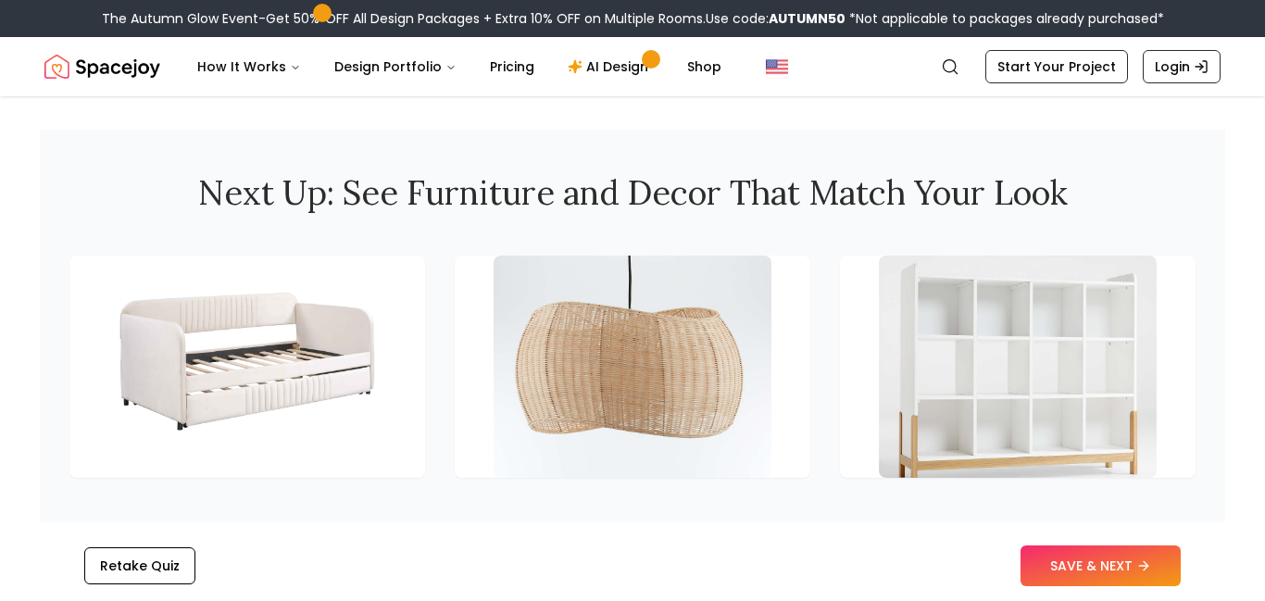
scroll to position [2443, 0]
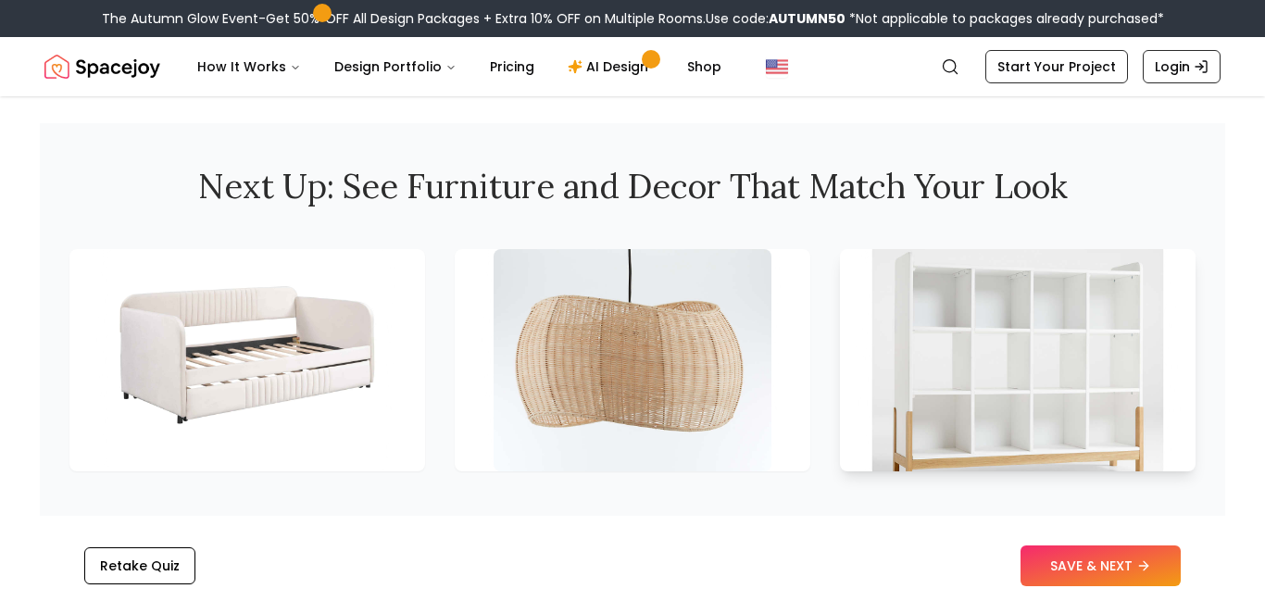
click at [996, 379] on img at bounding box center [1018, 359] width 292 height 233
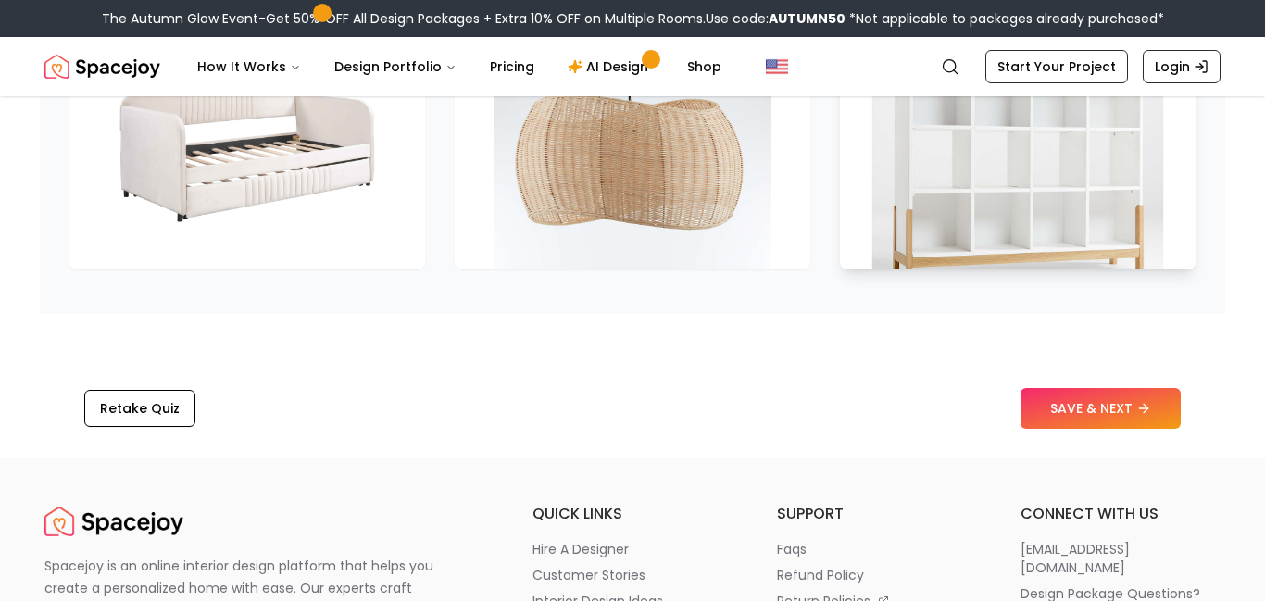
scroll to position [2646, 0]
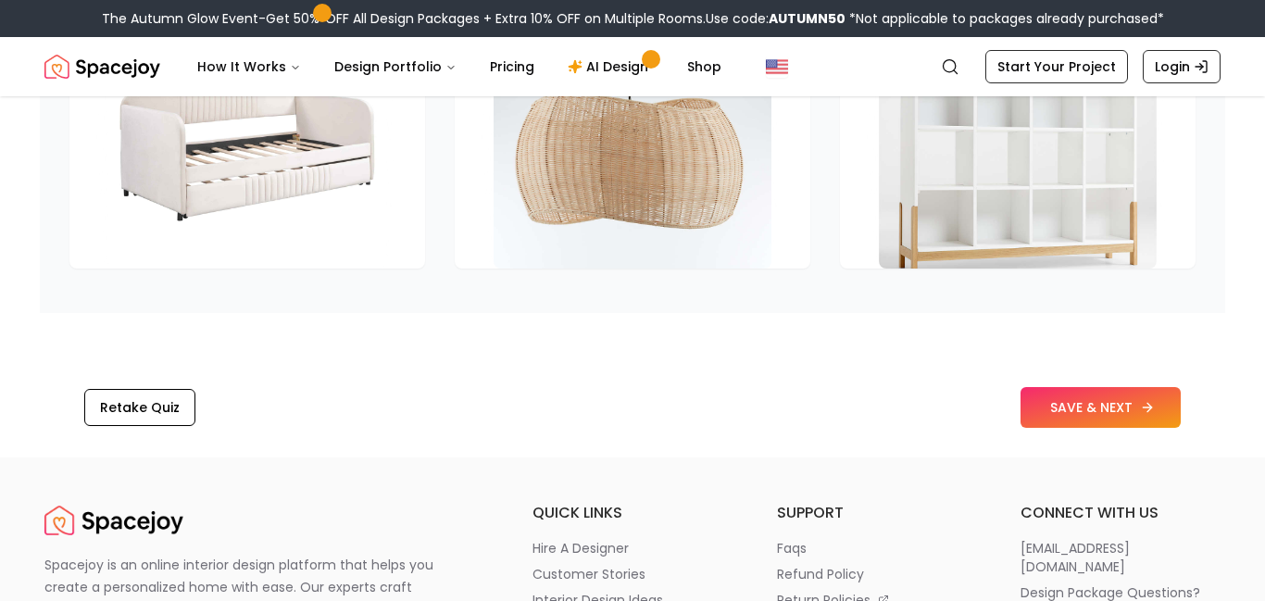
click at [1078, 409] on button "SAVE & NEXT" at bounding box center [1100, 407] width 160 height 41
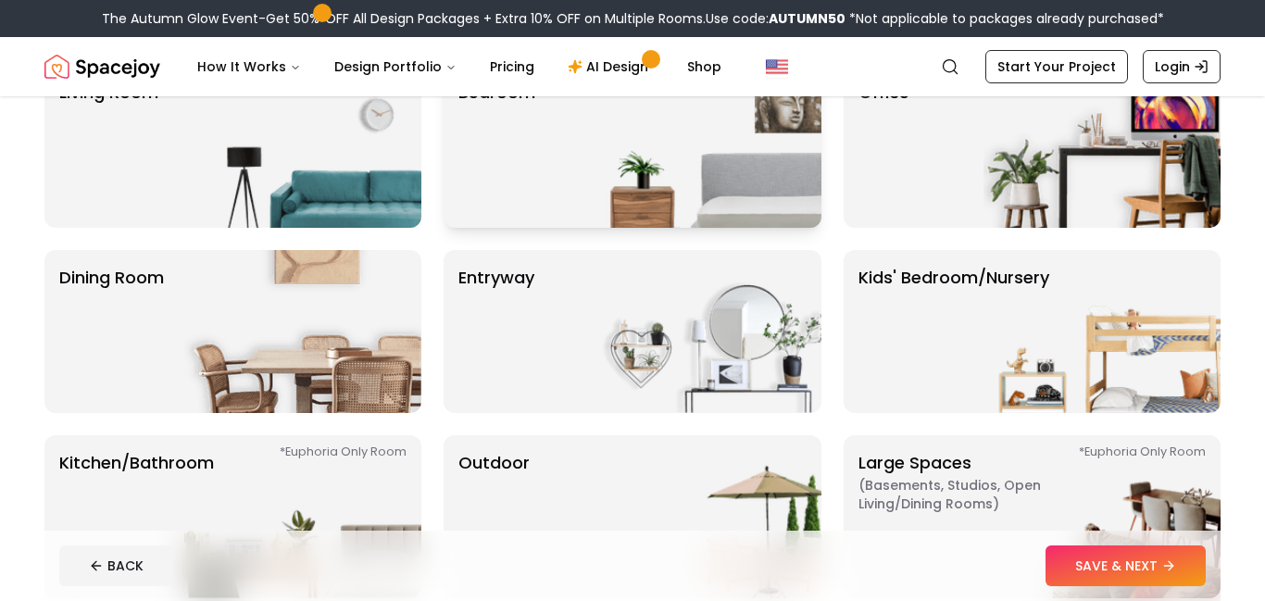
scroll to position [188, 0]
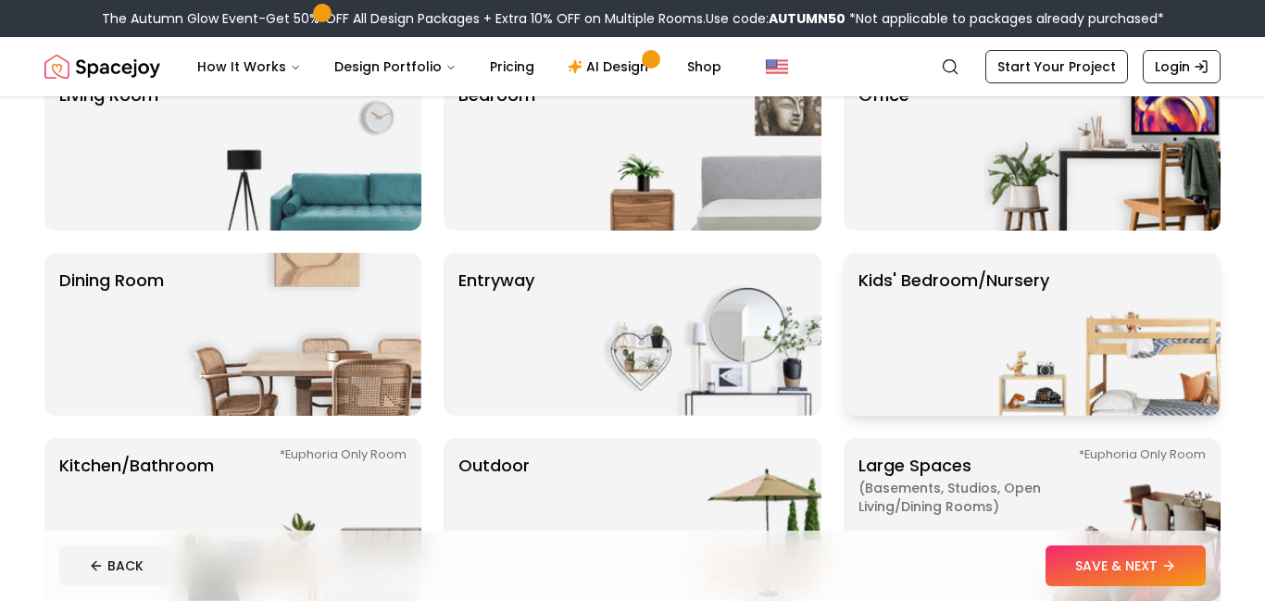
click at [924, 337] on p "Kids' Bedroom/Nursery" at bounding box center [953, 334] width 191 height 133
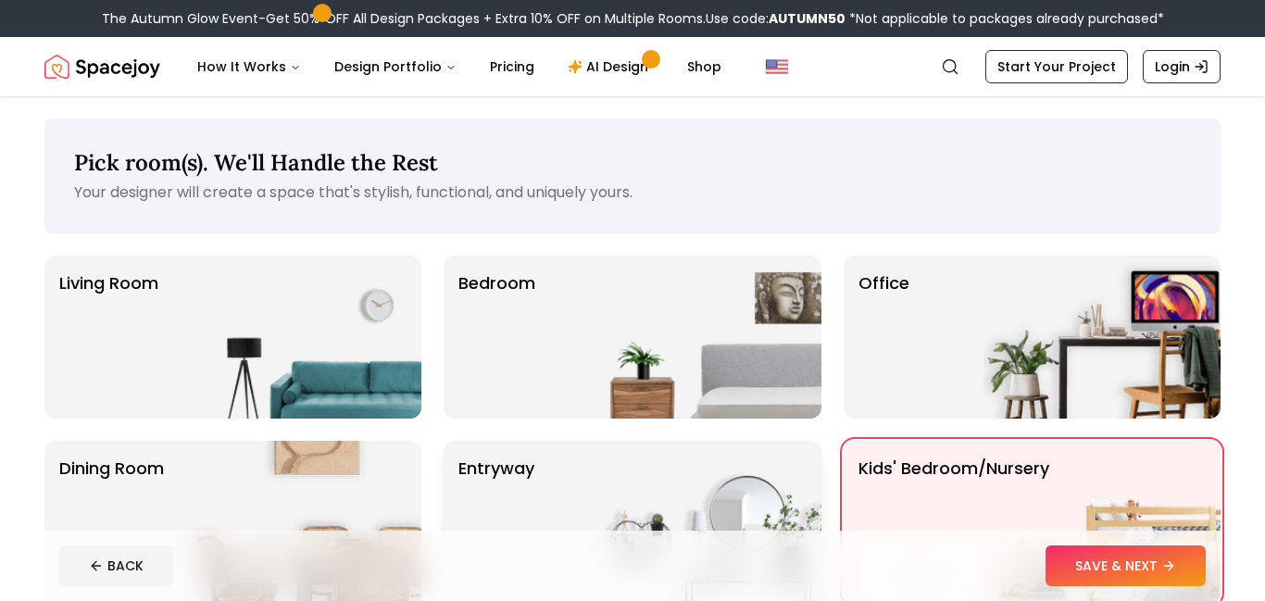
scroll to position [3, 0]
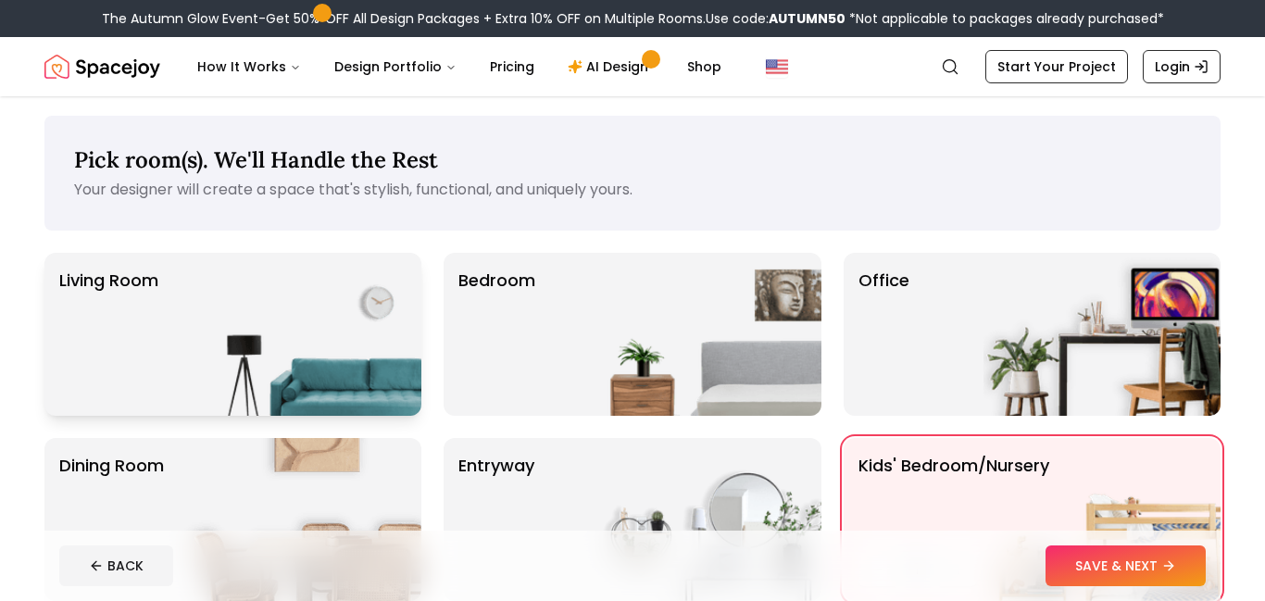
click at [311, 387] on img at bounding box center [302, 334] width 237 height 163
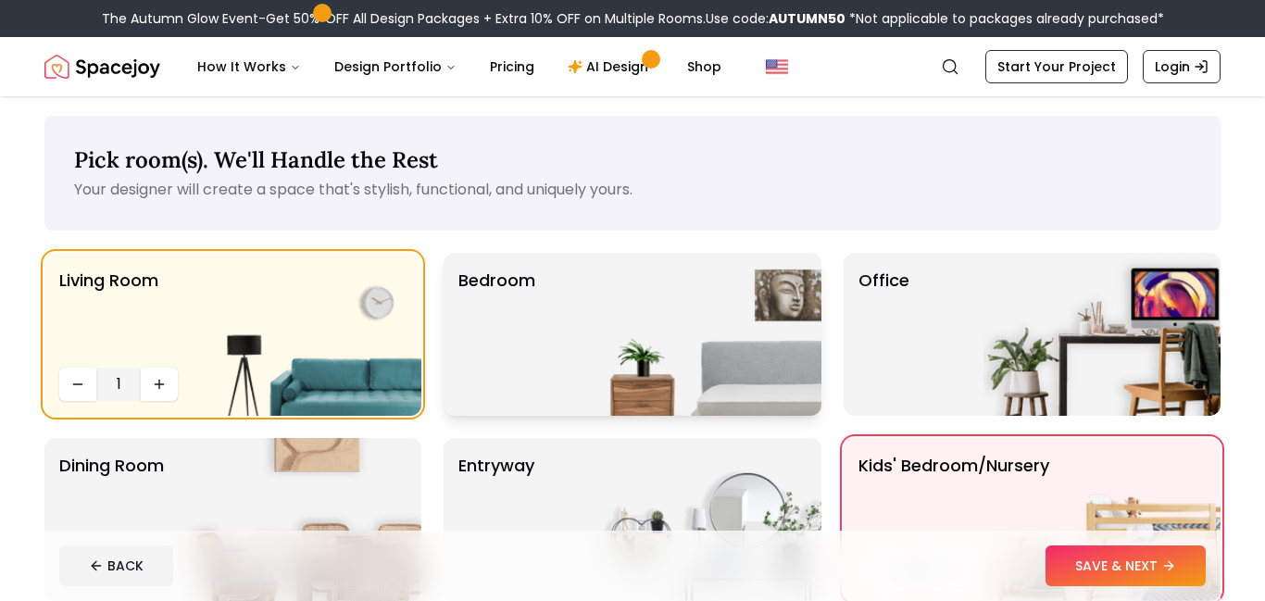
click at [524, 384] on p "Bedroom" at bounding box center [496, 334] width 77 height 133
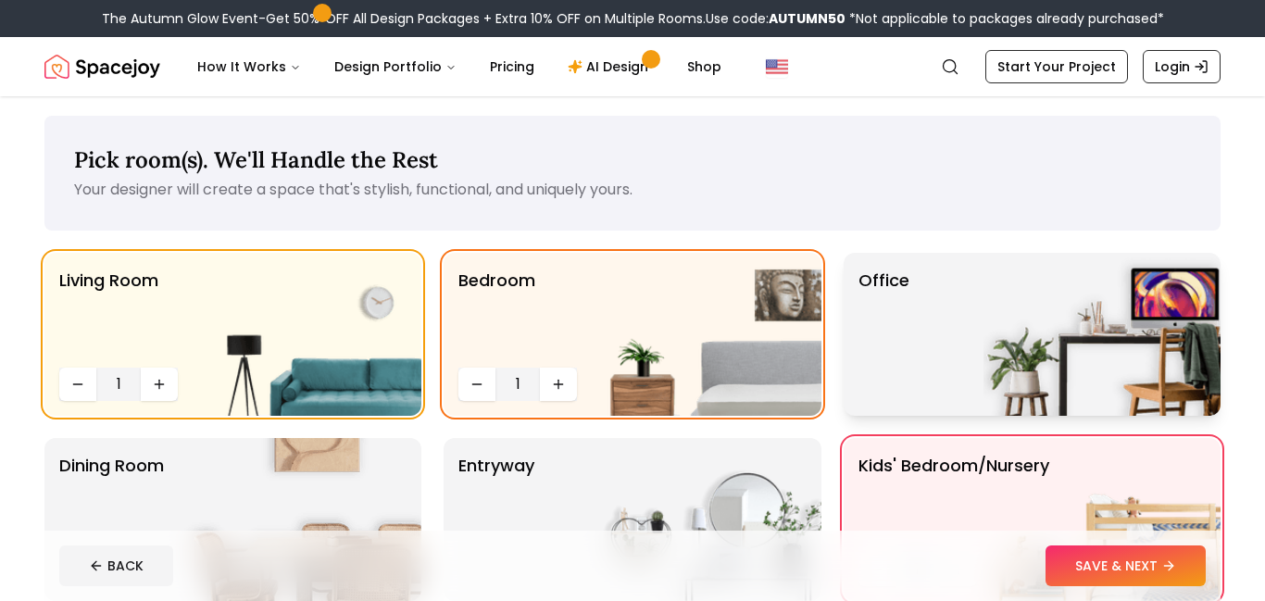
click at [940, 330] on div "Office" at bounding box center [1031, 334] width 377 height 163
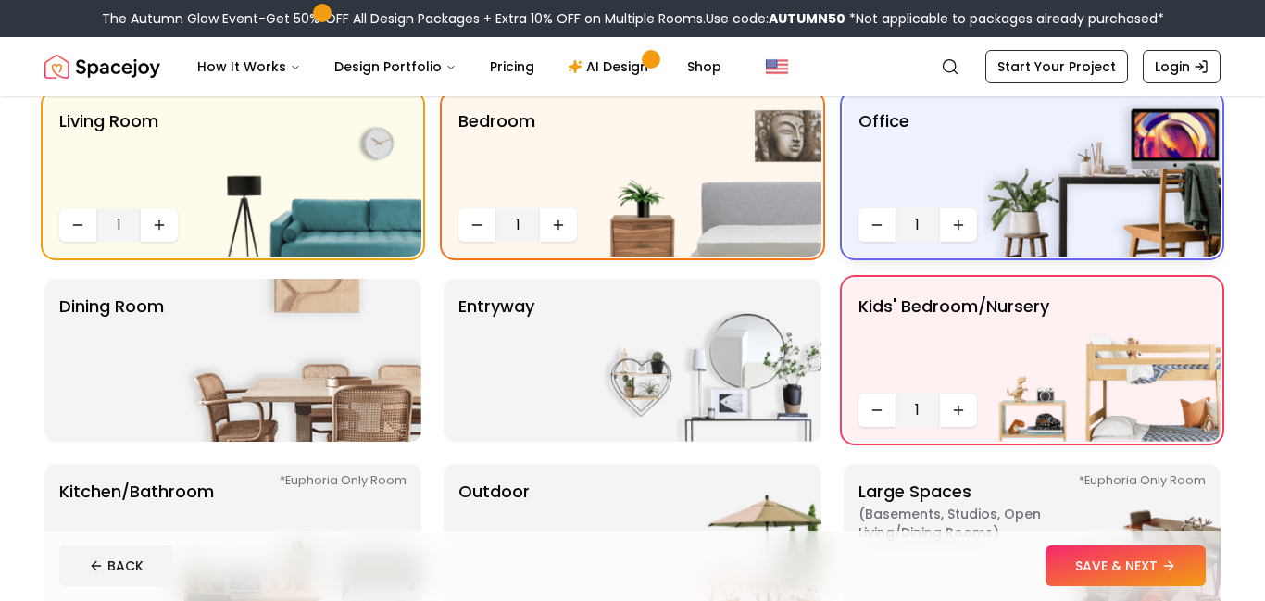
scroll to position [168, 0]
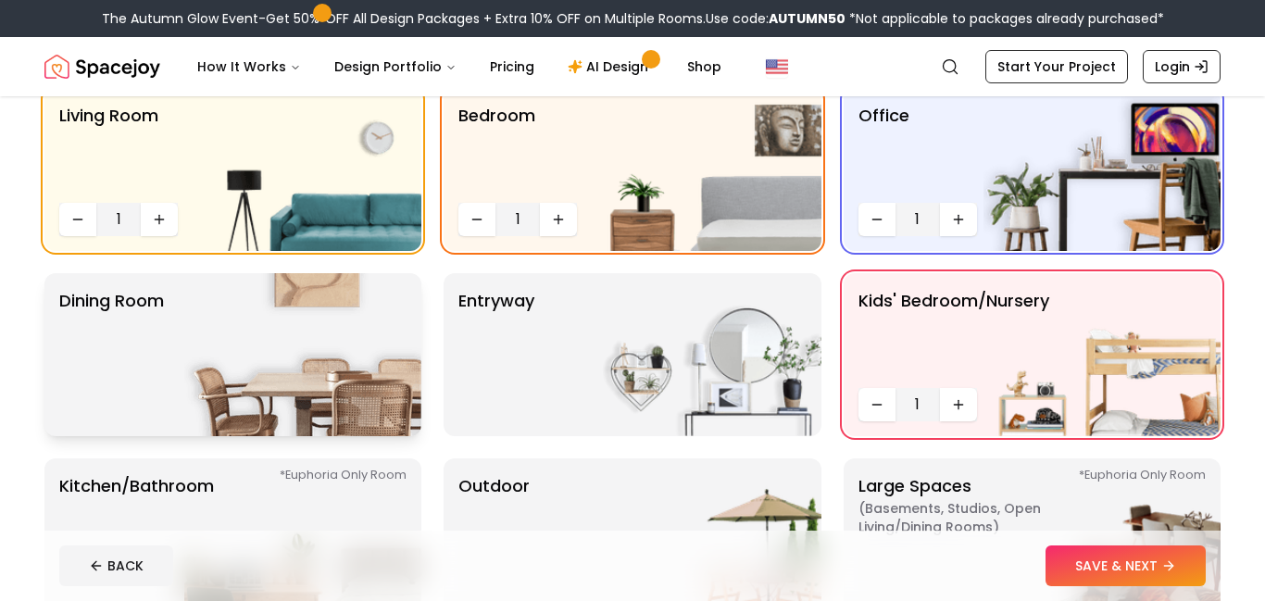
click at [305, 383] on img at bounding box center [302, 354] width 237 height 163
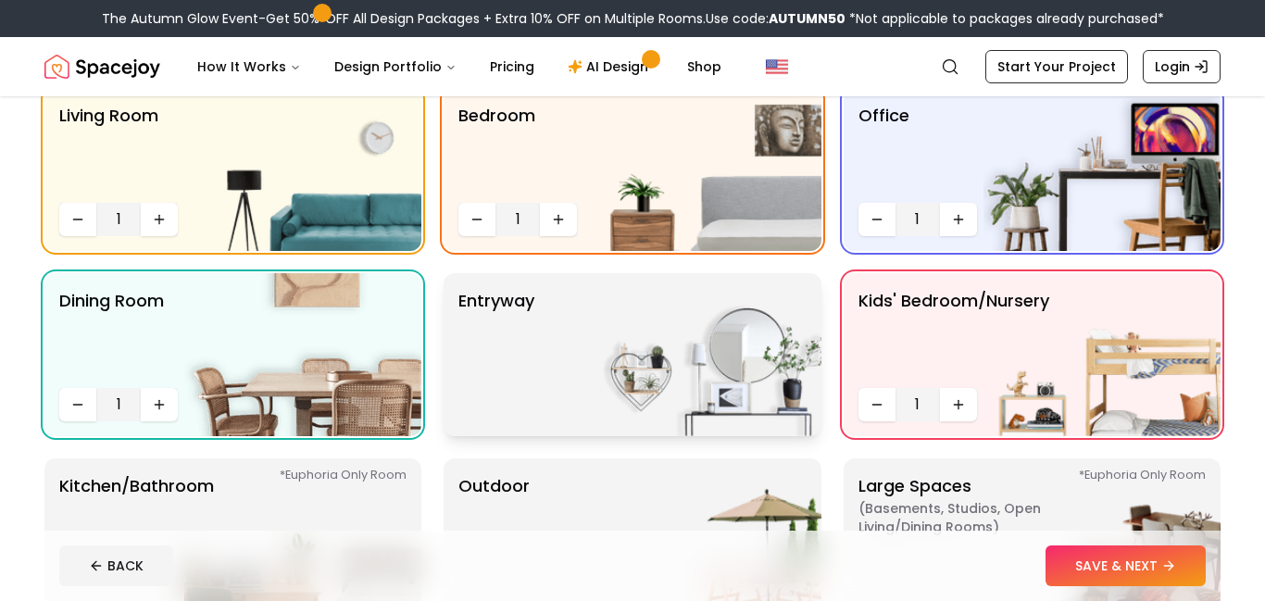
click at [615, 397] on img at bounding box center [702, 354] width 237 height 163
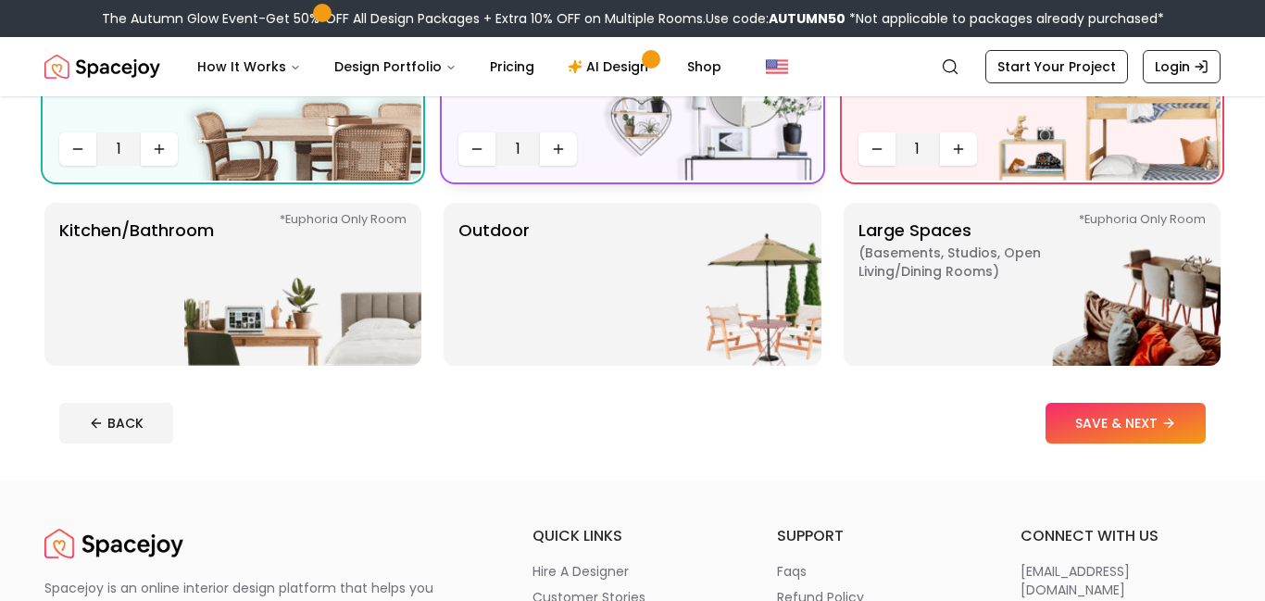
scroll to position [425, 0]
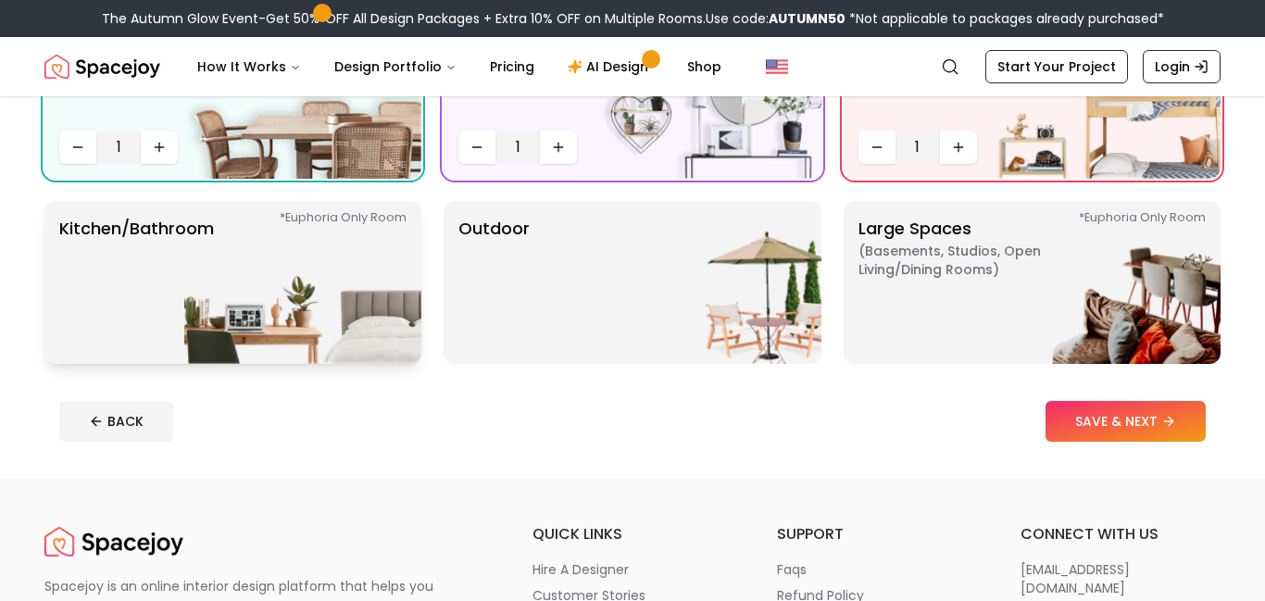
click at [342, 319] on img at bounding box center [302, 282] width 237 height 163
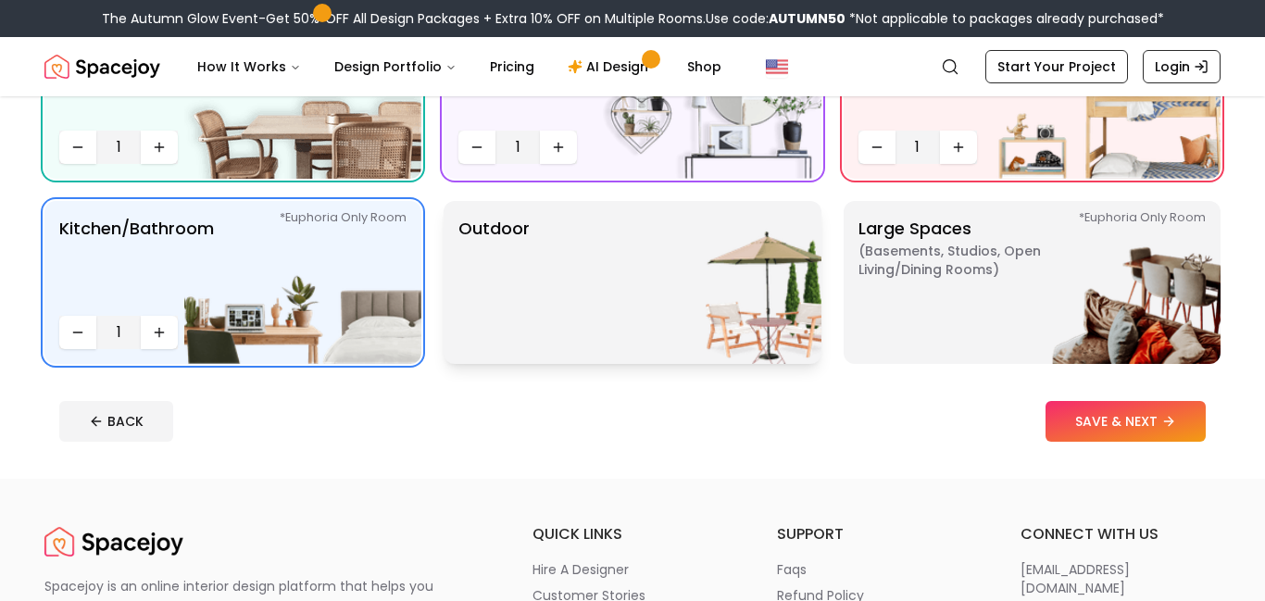
click at [612, 295] on img at bounding box center [702, 282] width 237 height 163
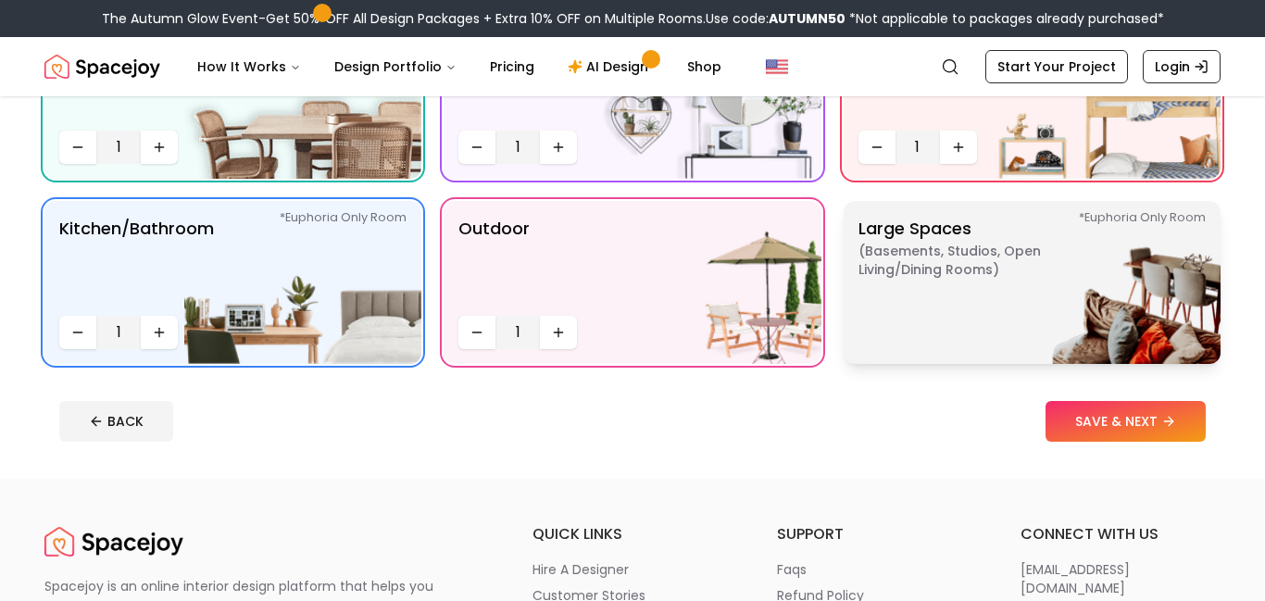
click at [894, 317] on p "Large Spaces ( Basements, Studios, Open living/dining rooms ) *Euphoria Only Ro…" at bounding box center [973, 282] width 231 height 133
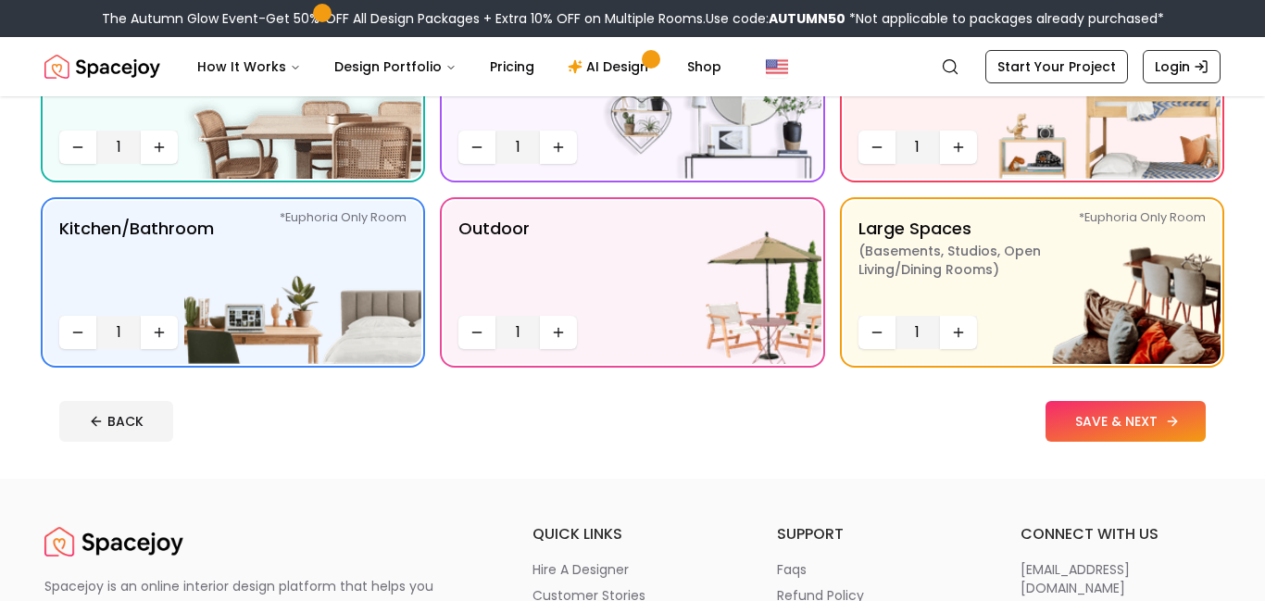
click at [1164, 433] on button "SAVE & NEXT" at bounding box center [1125, 421] width 160 height 41
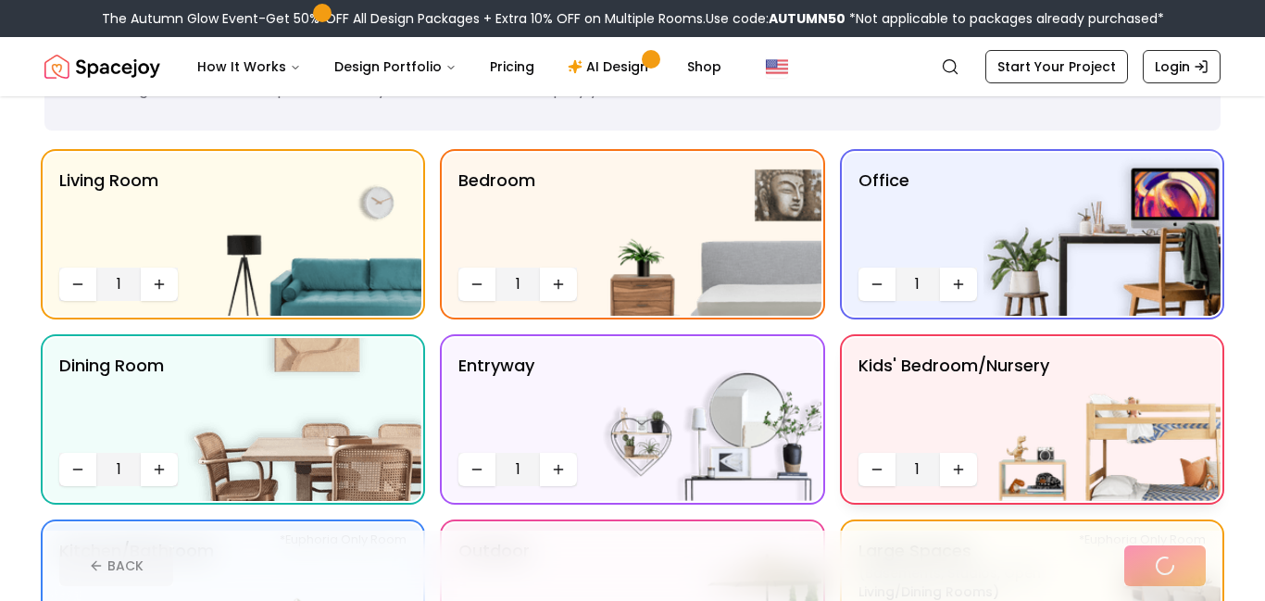
scroll to position [0, 0]
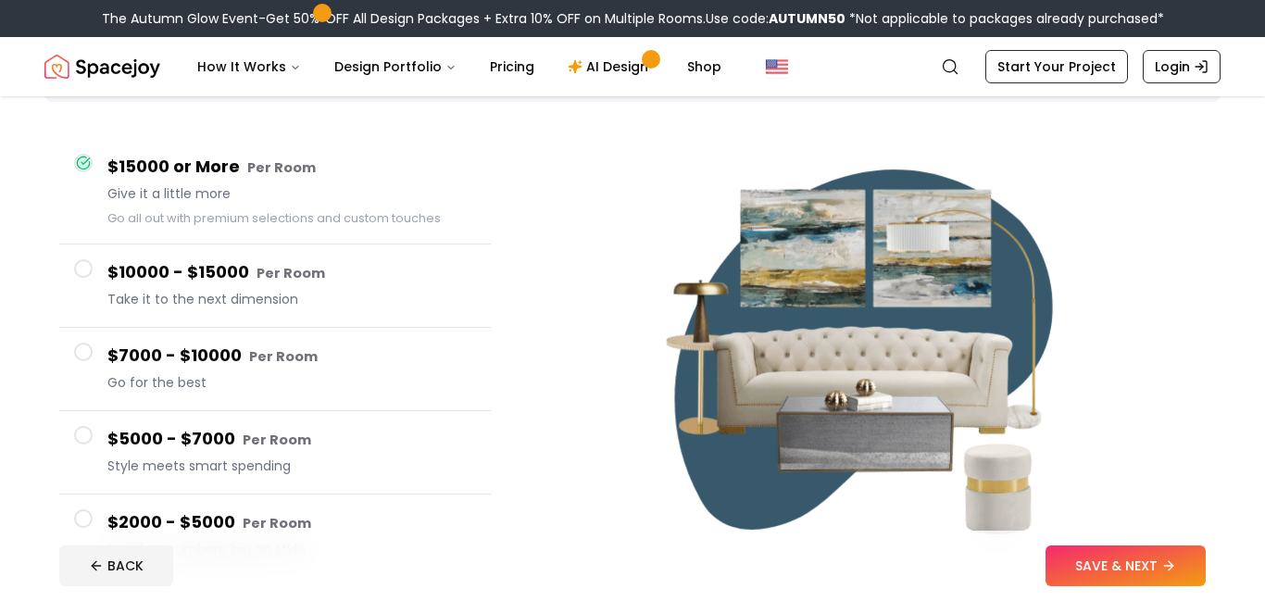
scroll to position [133, 0]
